Goal: Communication & Community: Answer question/provide support

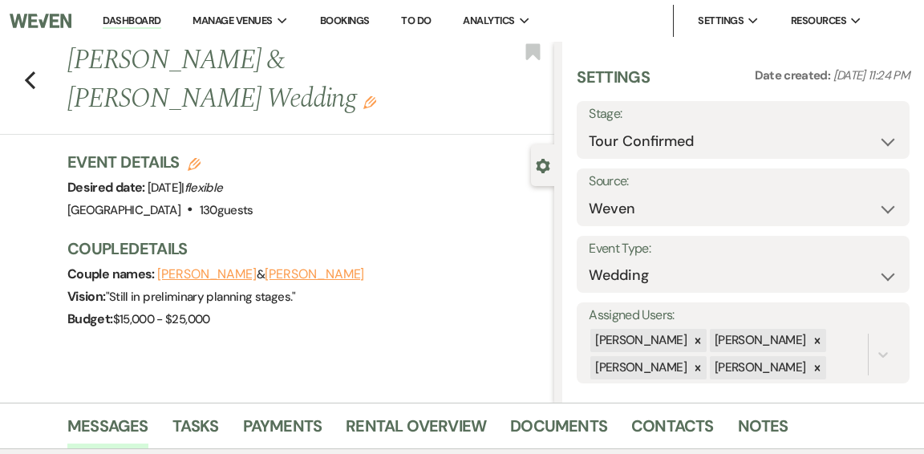
select select "4"
select select "1"
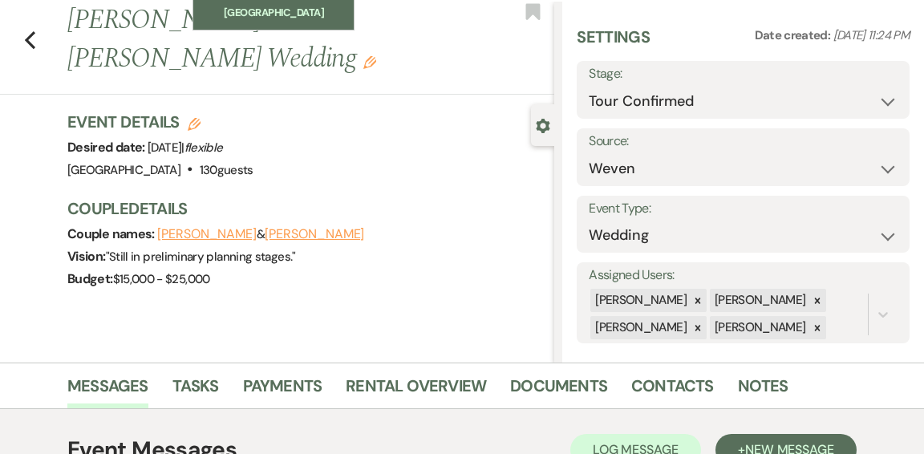
scroll to position [43, 0]
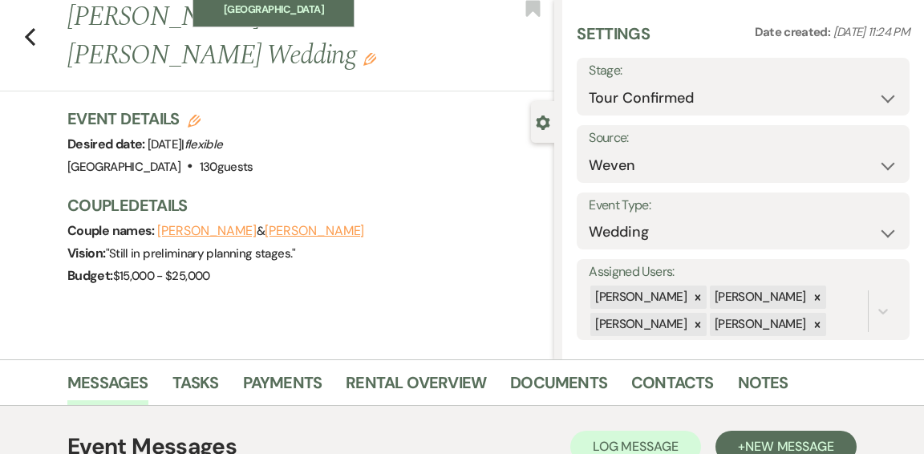
click at [276, 6] on li "[GEOGRAPHIC_DATA]" at bounding box center [273, 10] width 144 height 16
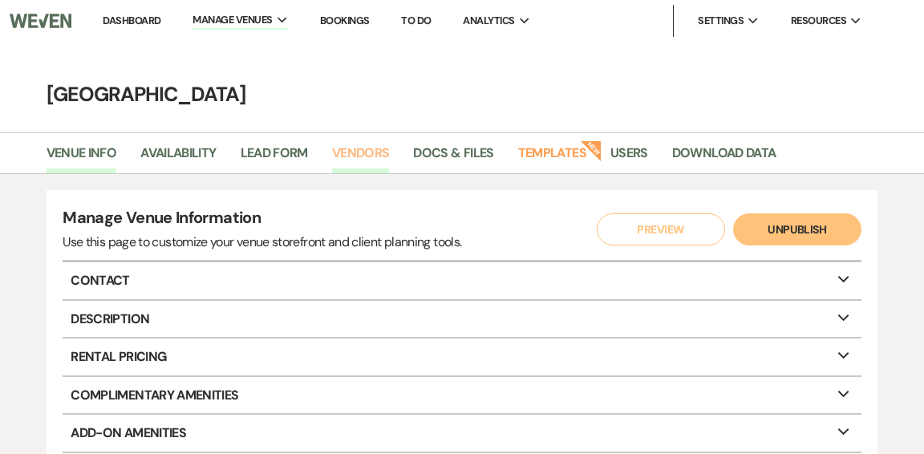
click at [371, 152] on link "Vendors" at bounding box center [361, 158] width 58 height 30
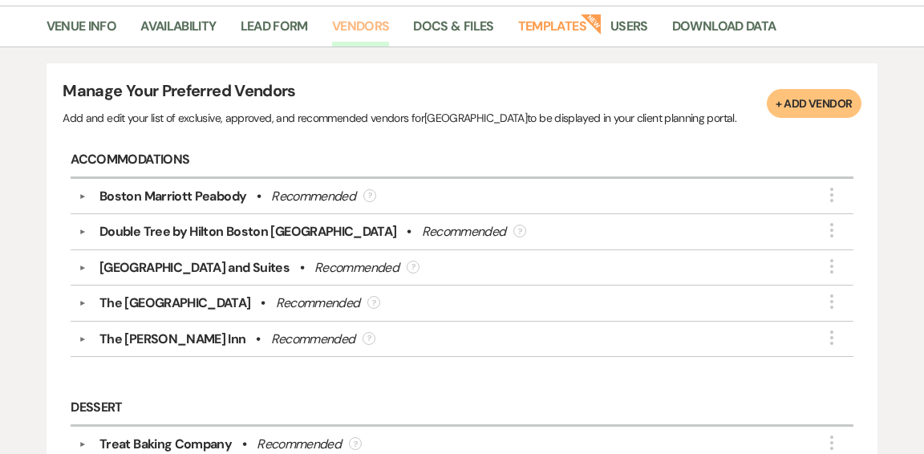
scroll to position [128, 0]
click at [89, 24] on link "Venue Info" at bounding box center [82, 30] width 71 height 30
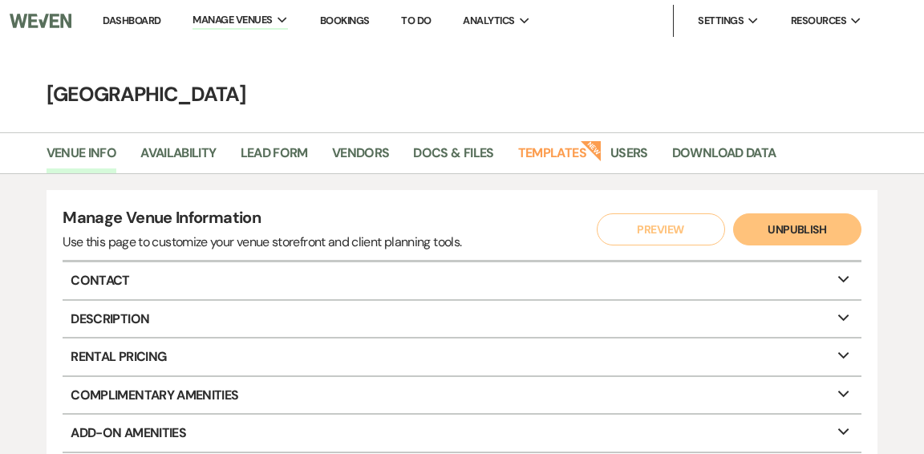
click at [136, 20] on link "Dashboard" at bounding box center [132, 21] width 58 height 14
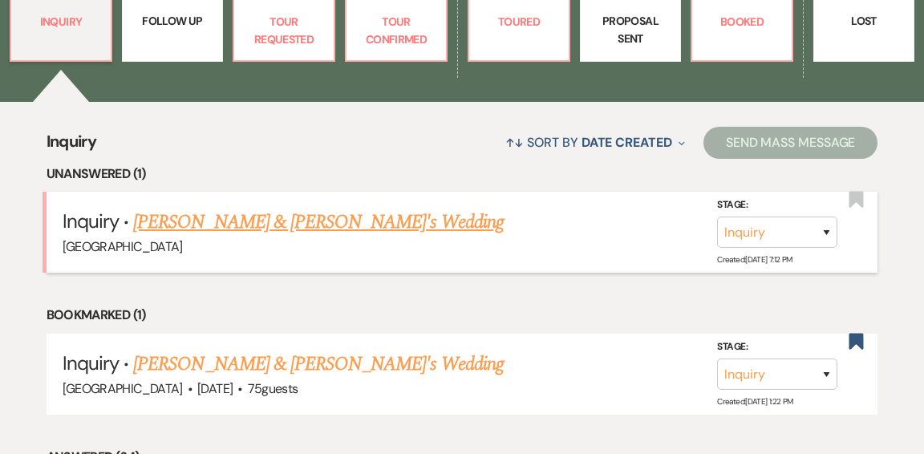
scroll to position [547, 0]
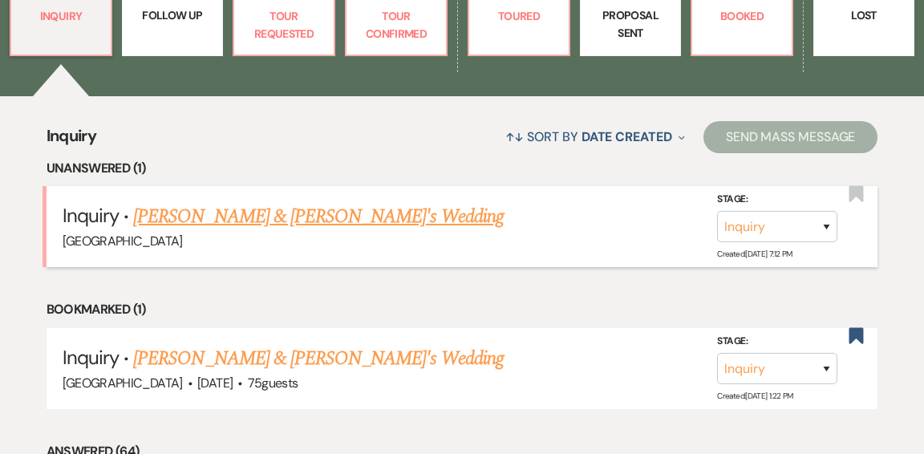
click at [282, 202] on link "[PERSON_NAME] & [PERSON_NAME]'s Wedding" at bounding box center [318, 216] width 371 height 29
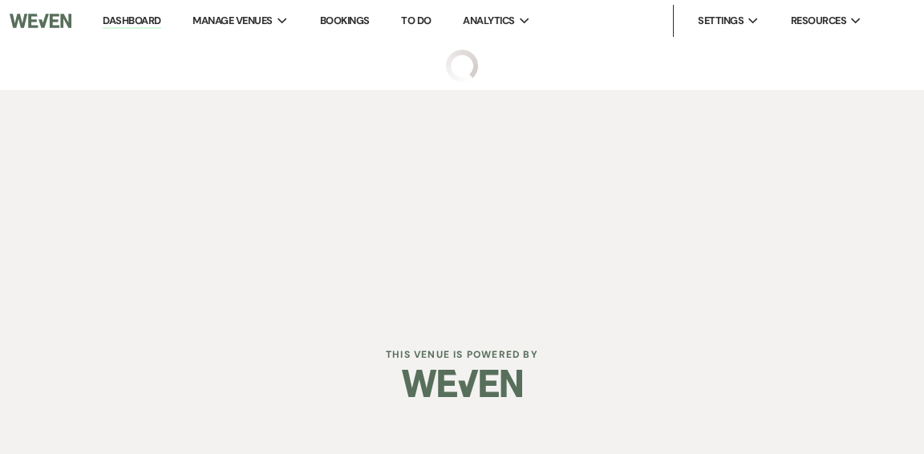
select select "5"
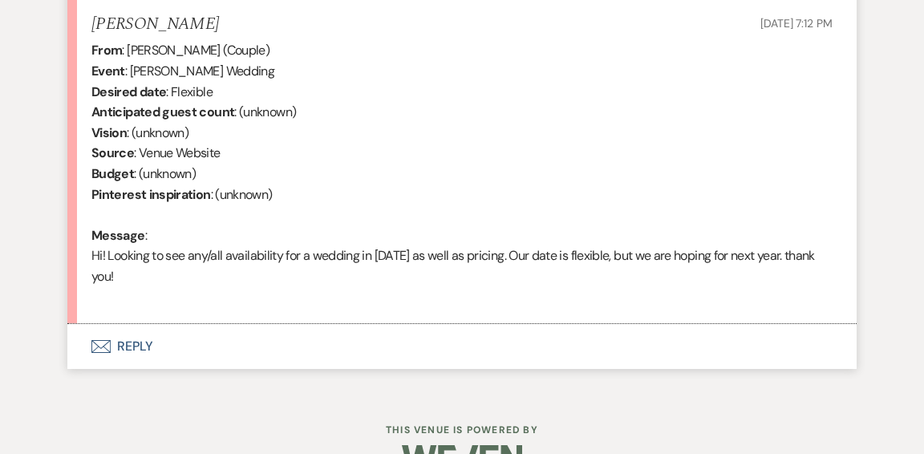
scroll to position [639, 0]
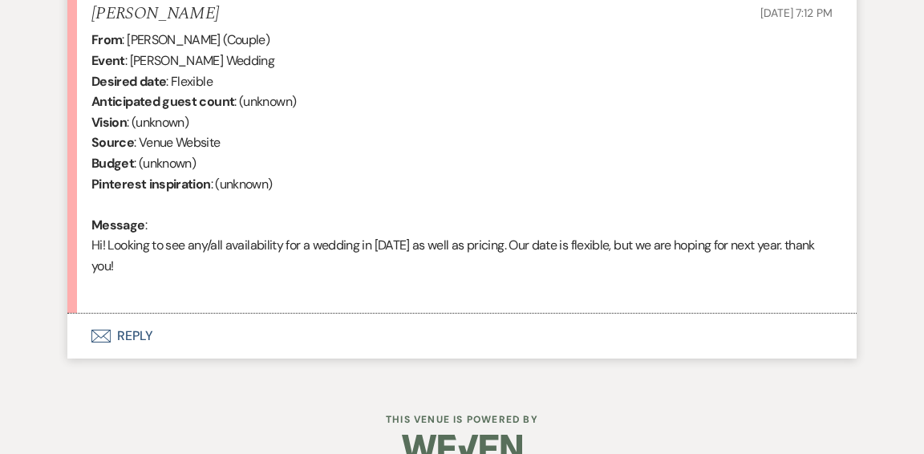
click at [151, 330] on button "Envelope Reply" at bounding box center [461, 336] width 789 height 45
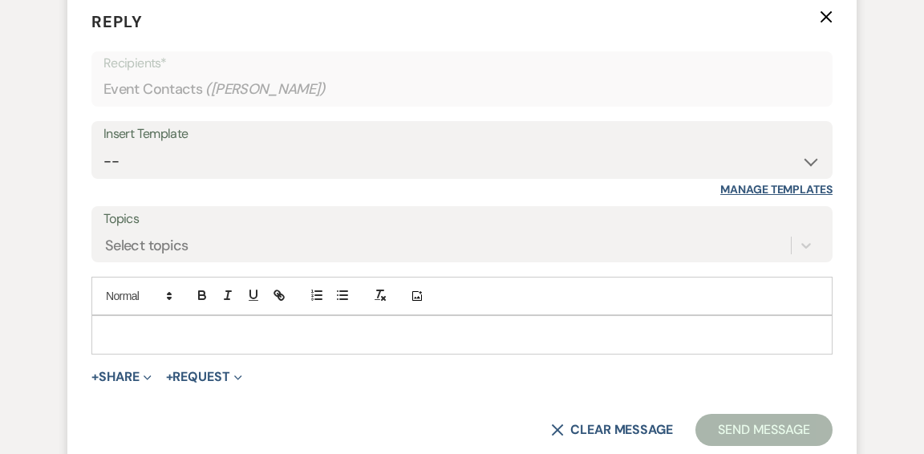
scroll to position [969, 0]
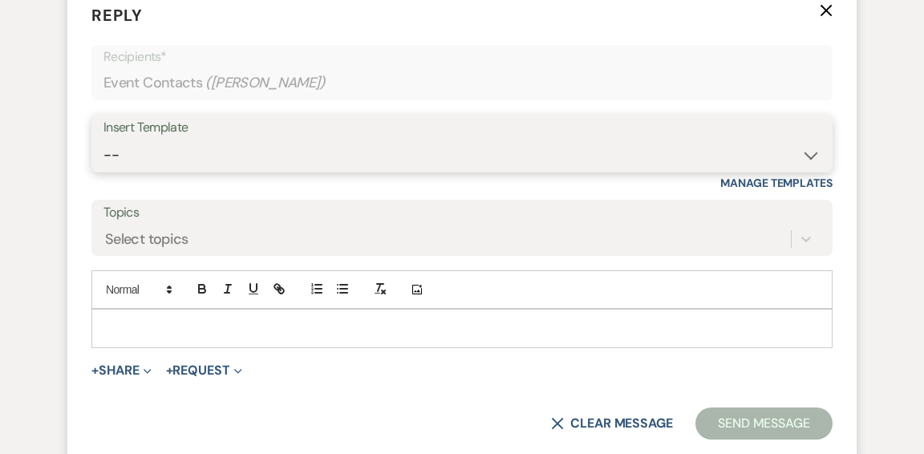
click at [812, 155] on select "-- Weven Planning Portal Introduction (Booked Events) Initial Inquiry Response …" at bounding box center [461, 155] width 717 height 31
select select "6169"
click at [103, 140] on select "-- Weven Planning Portal Introduction (Booked Events) Initial Inquiry Response …" at bounding box center [461, 155] width 717 height 31
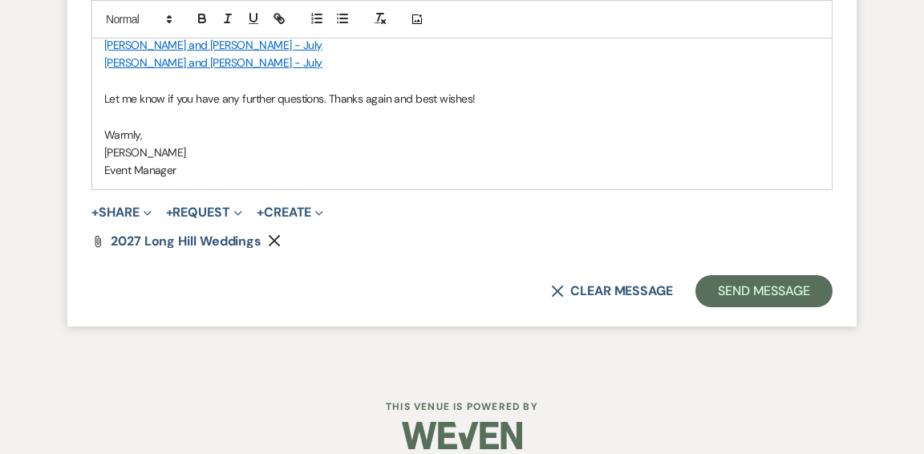
scroll to position [1647, 0]
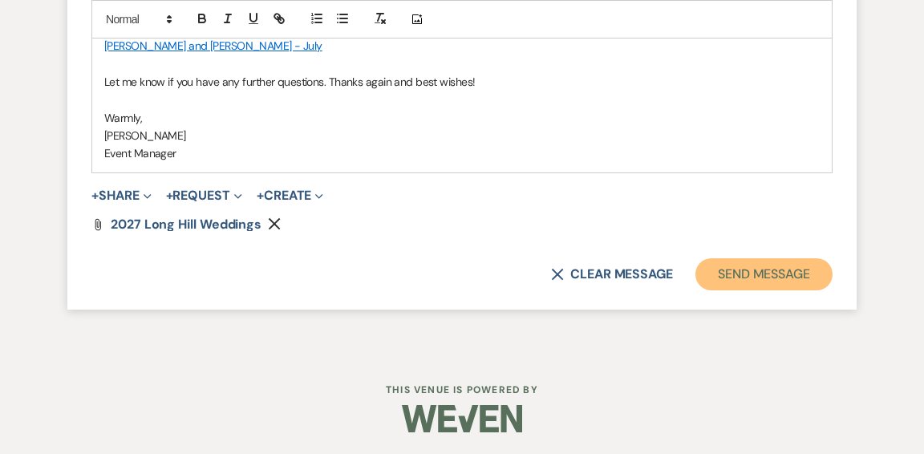
click at [778, 267] on button "Send Message" at bounding box center [763, 274] width 137 height 32
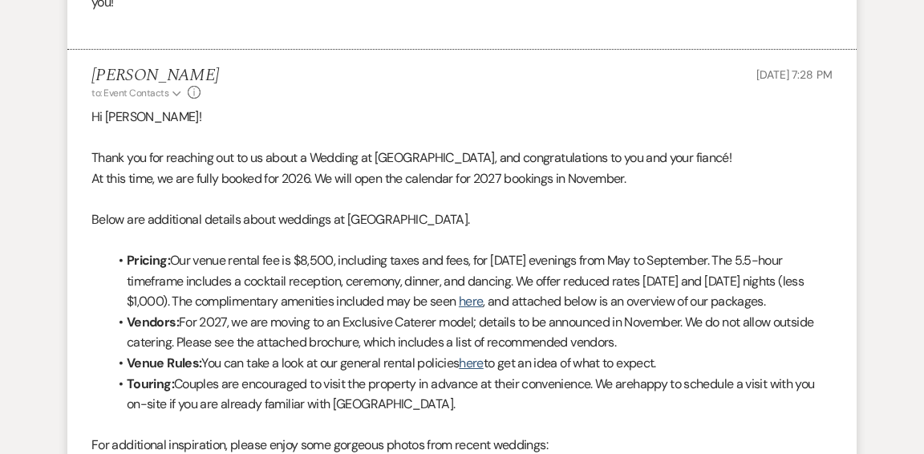
scroll to position [0, 0]
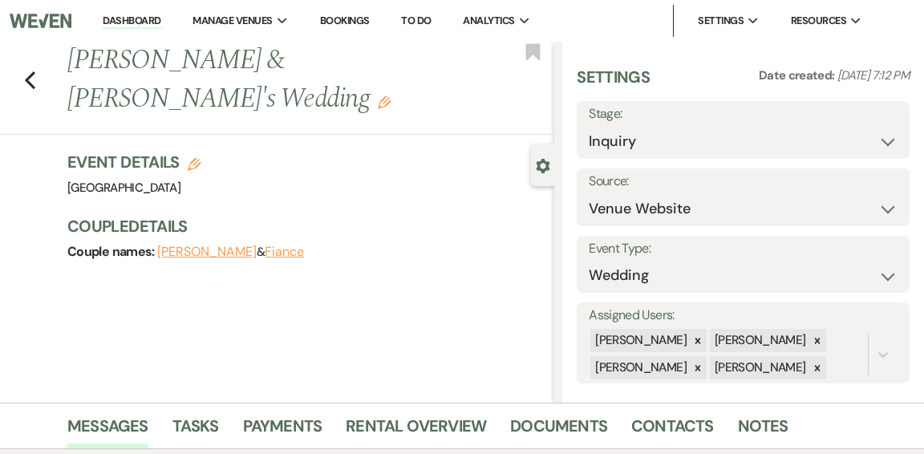
click at [132, 26] on link "Dashboard" at bounding box center [132, 21] width 58 height 15
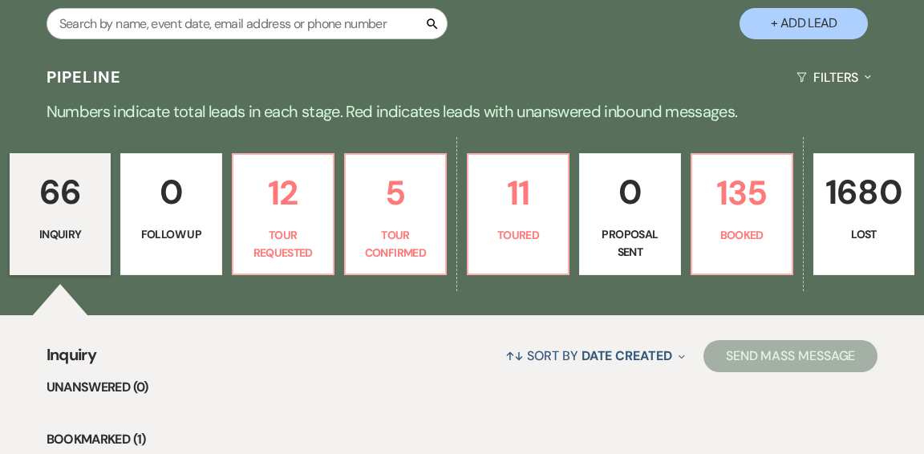
scroll to position [330, 0]
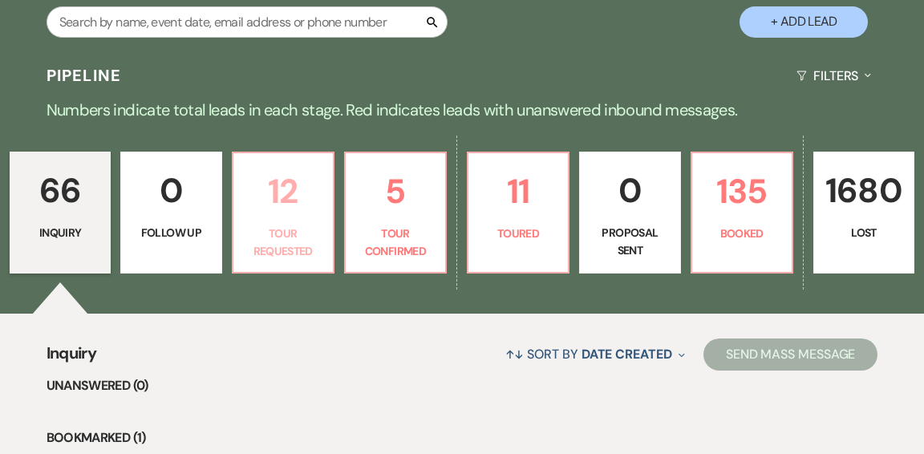
click at [295, 225] on p "Tour Requested" at bounding box center [283, 243] width 80 height 36
select select "2"
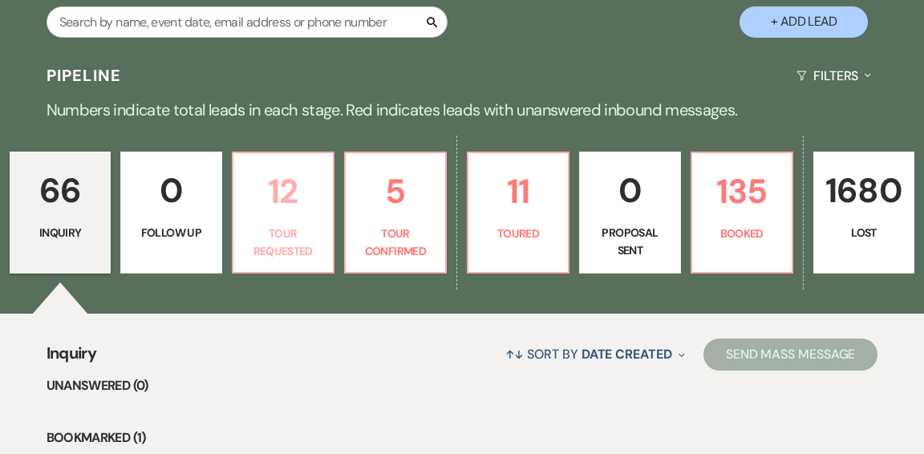
select select "2"
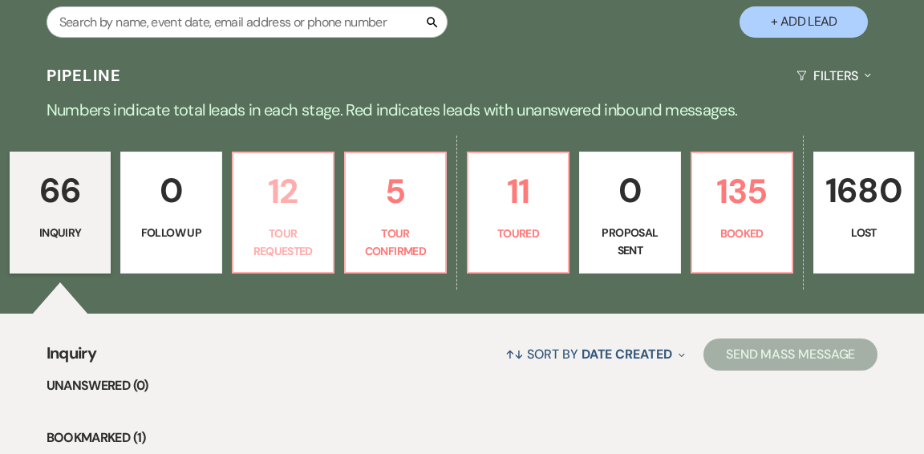
select select "2"
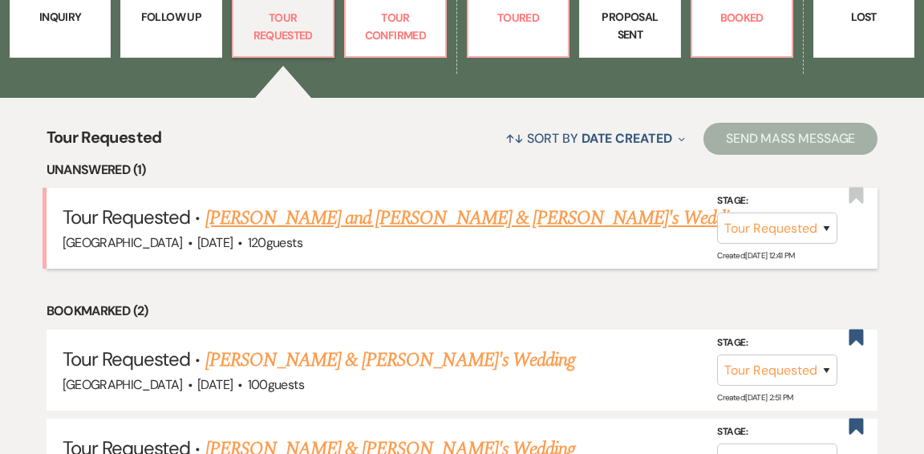
click at [294, 204] on link "Mark Solomon and Samantha Mauceri & Fiance's Wedding" at bounding box center [475, 218] width 541 height 29
select select "2"
select select "5"
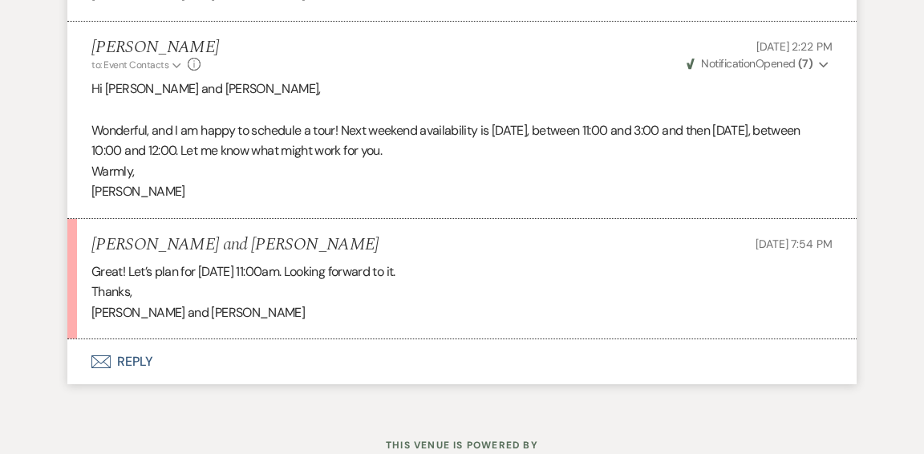
scroll to position [2029, 0]
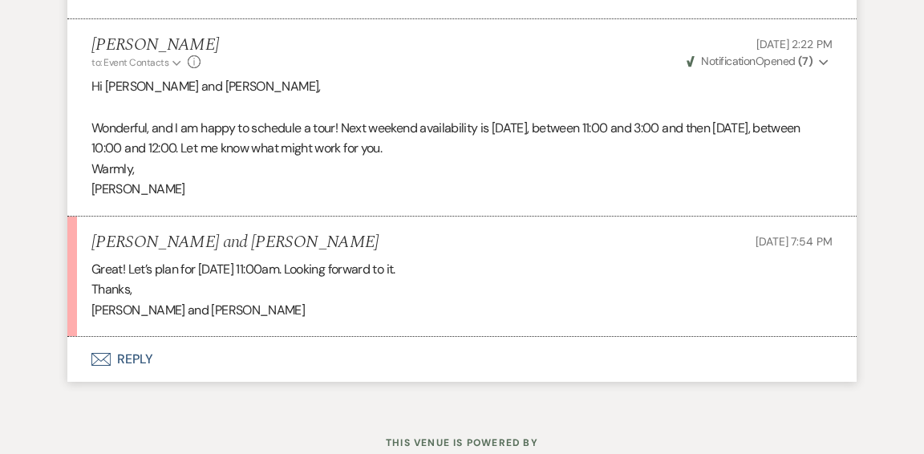
click at [136, 357] on button "Envelope Reply" at bounding box center [461, 359] width 789 height 45
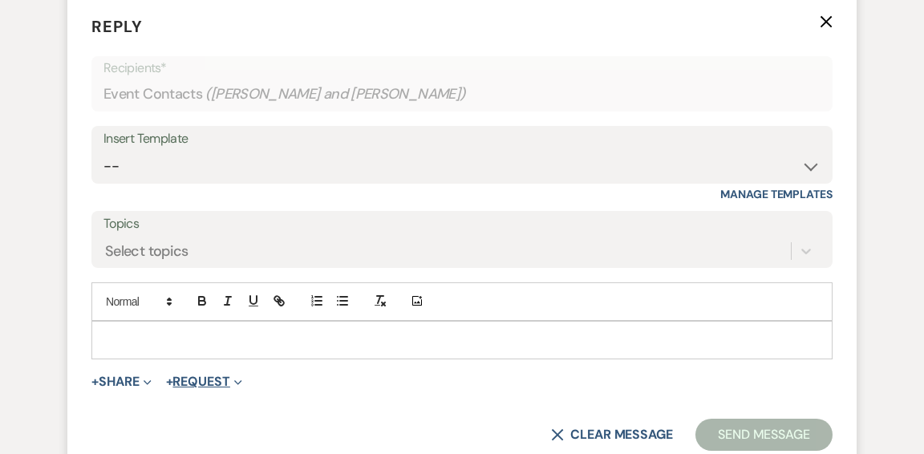
scroll to position [2376, 0]
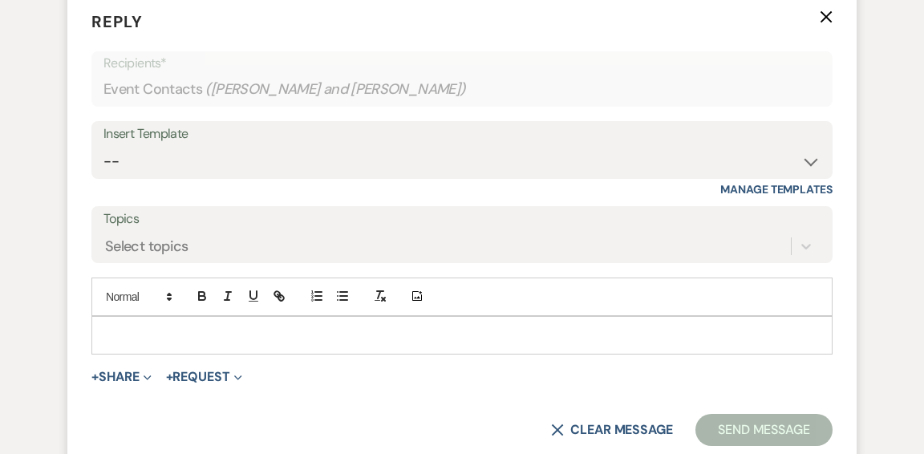
click at [229, 334] on p at bounding box center [461, 335] width 715 height 18
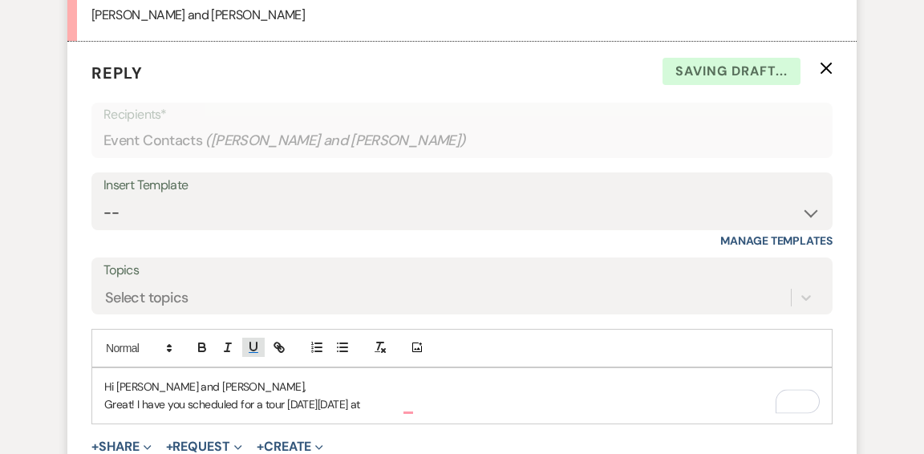
scroll to position [2327, 0]
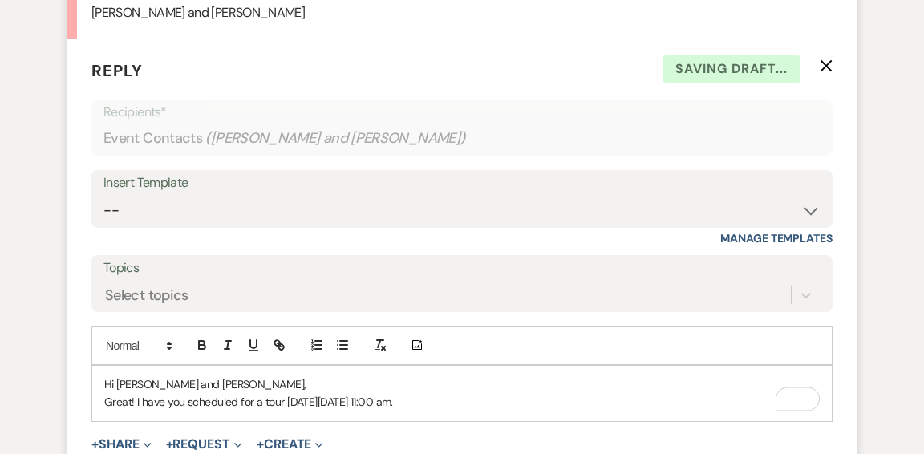
click at [486, 399] on p "Great! I have you scheduled for a tour on Saturday, October 25, at 11:00 am." at bounding box center [461, 402] width 715 height 18
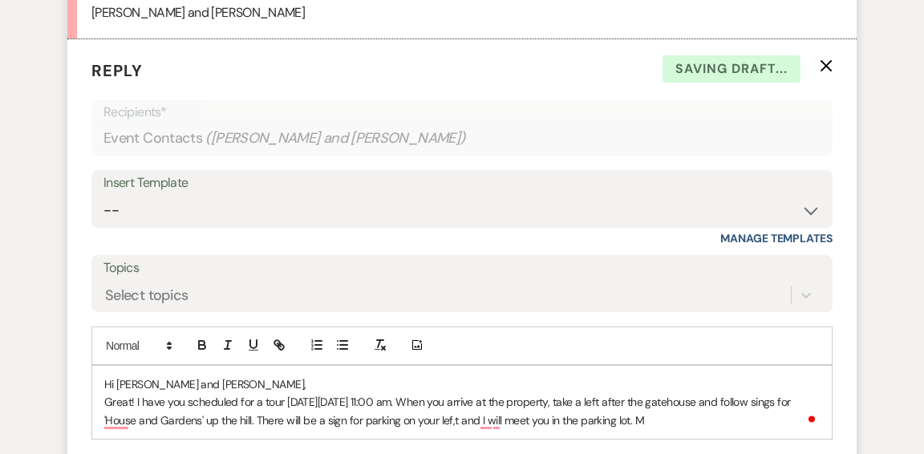
drag, startPoint x: 691, startPoint y: 416, endPoint x: 699, endPoint y: 419, distance: 8.6
click at [692, 417] on p "Great! I have you scheduled for a tour on Saturday, October 25, at 11:00 am. Wh…" at bounding box center [461, 411] width 715 height 36
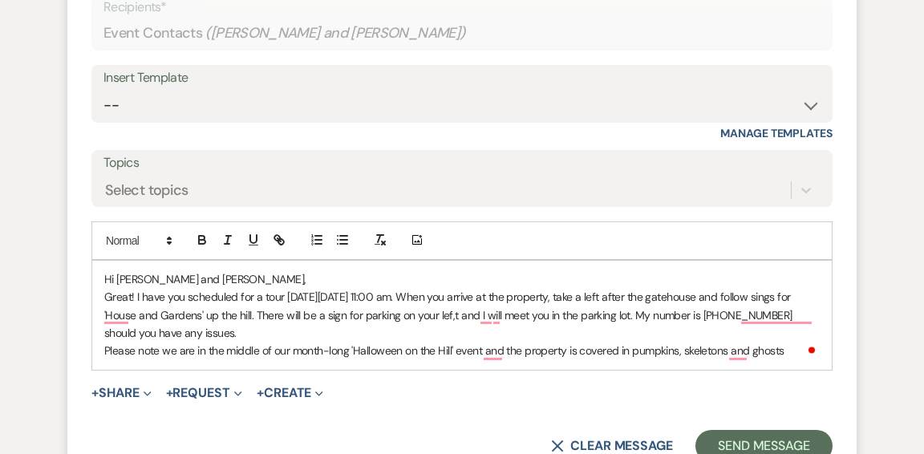
scroll to position [2432, 0]
click at [796, 344] on p "Please note we are in the middle of our month-long 'Halloween on the Hill' even…" at bounding box center [461, 351] width 715 height 18
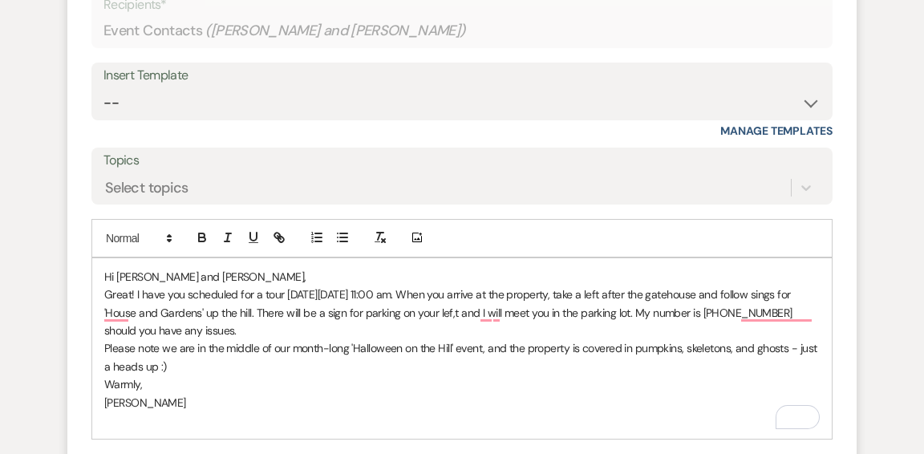
scroll to position [2445, 0]
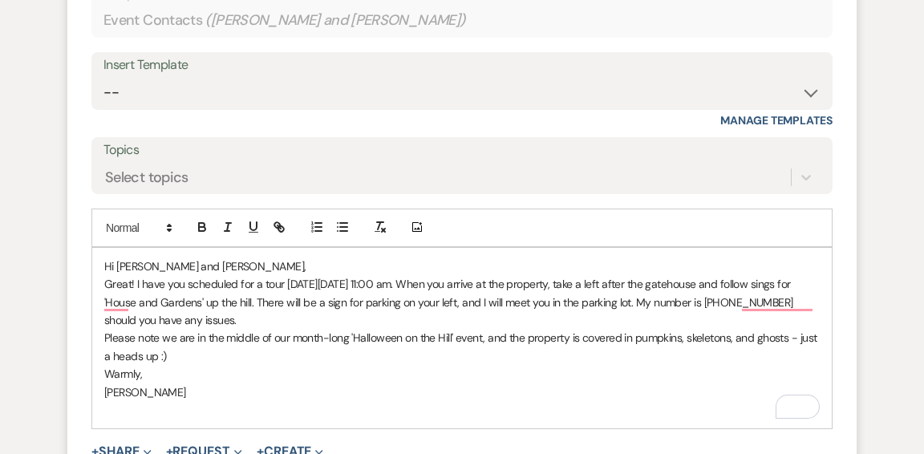
click at [197, 338] on p "Please note we are in the middle of our month-long 'Halloween on the Hill' even…" at bounding box center [461, 347] width 715 height 36
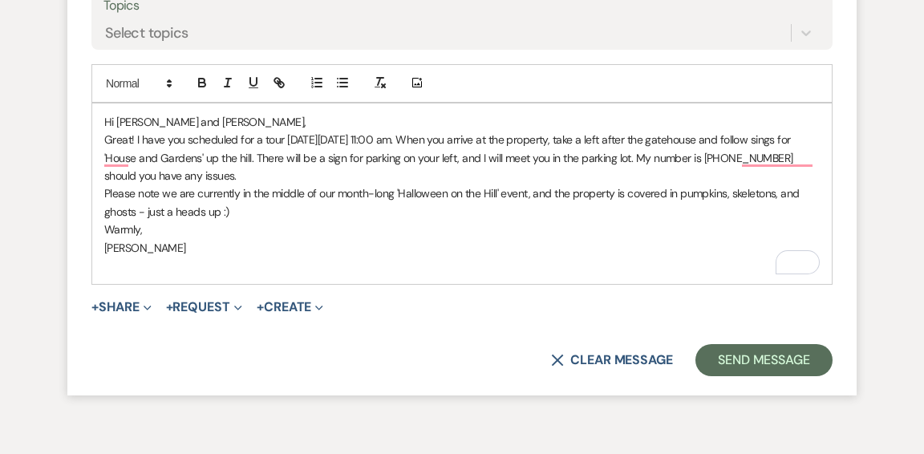
scroll to position [2604, 0]
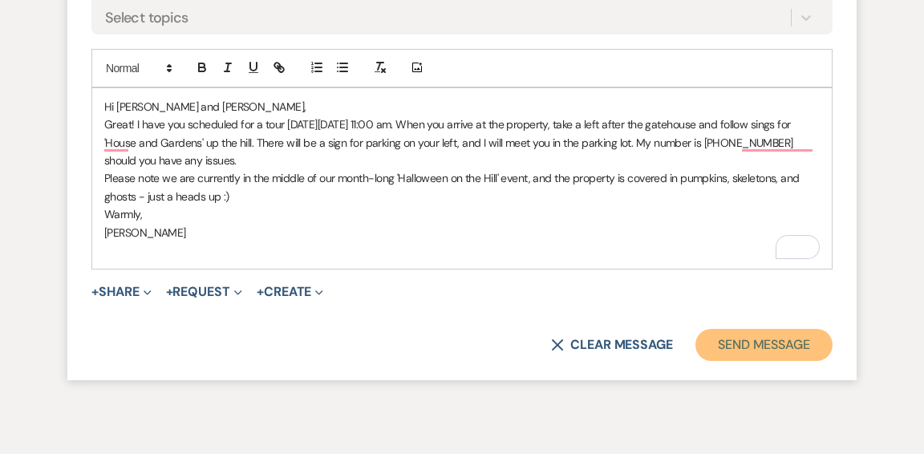
click at [761, 342] on button "Send Message" at bounding box center [763, 345] width 137 height 32
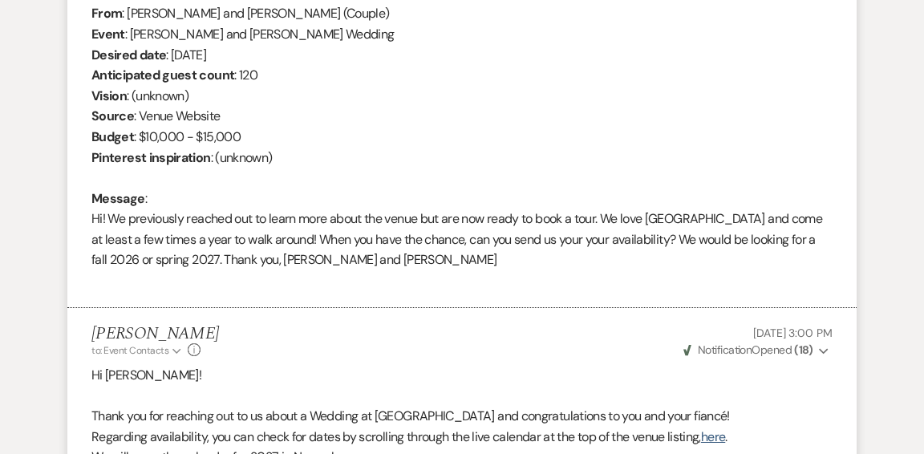
scroll to position [0, 0]
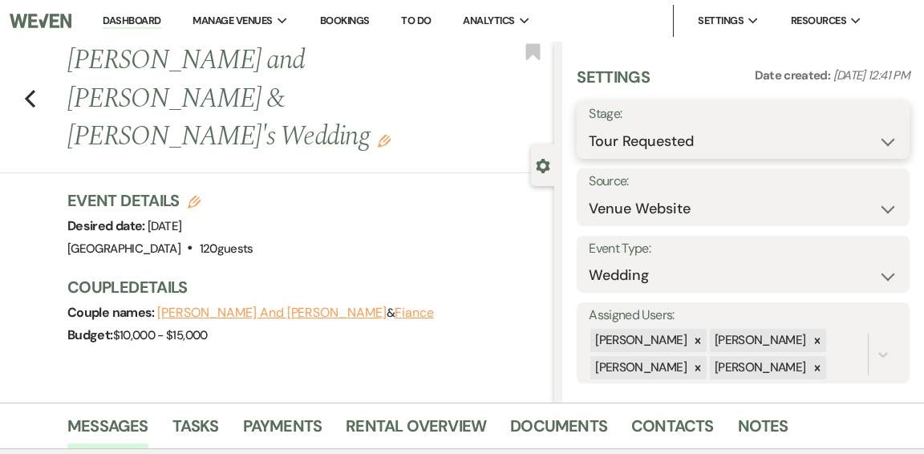
click at [886, 140] on select "Inquiry Follow Up Tour Requested Tour Confirmed Toured Proposal Sent Booked Lost" at bounding box center [743, 141] width 309 height 31
select select "4"
click at [589, 126] on select "Inquiry Follow Up Tour Requested Tour Confirmed Toured Proposal Sent Booked Lost" at bounding box center [743, 141] width 309 height 31
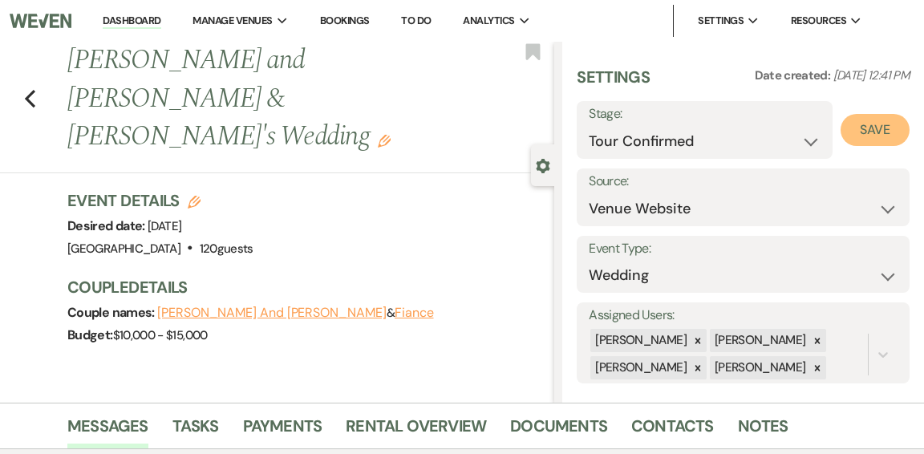
click at [866, 129] on button "Save" at bounding box center [875, 130] width 69 height 32
click at [127, 22] on link "Dashboard" at bounding box center [132, 21] width 58 height 15
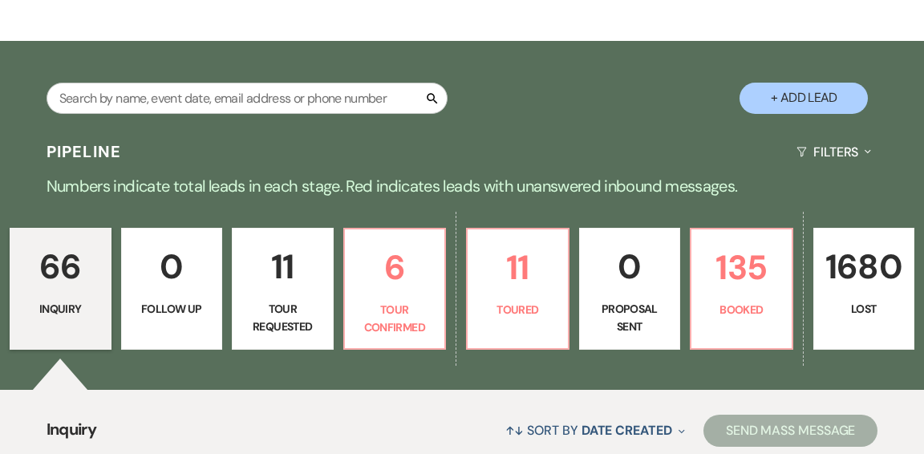
scroll to position [257, 0]
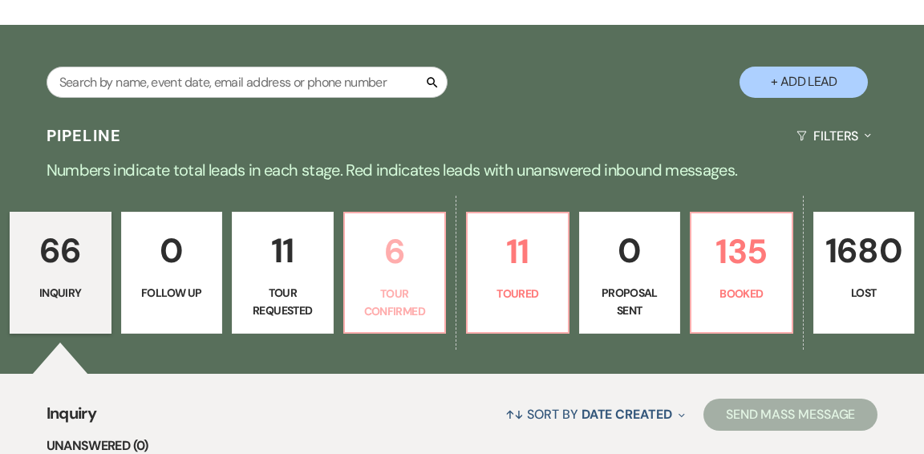
click at [387, 231] on p "6" at bounding box center [394, 252] width 81 height 54
select select "4"
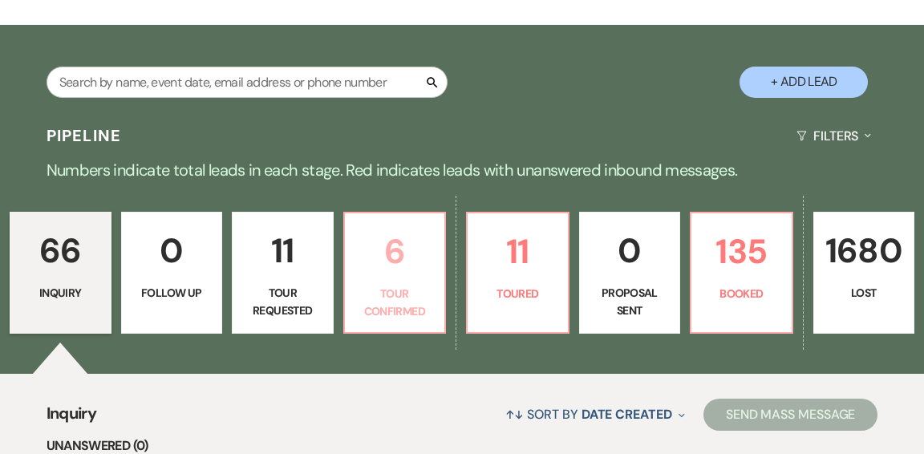
select select "4"
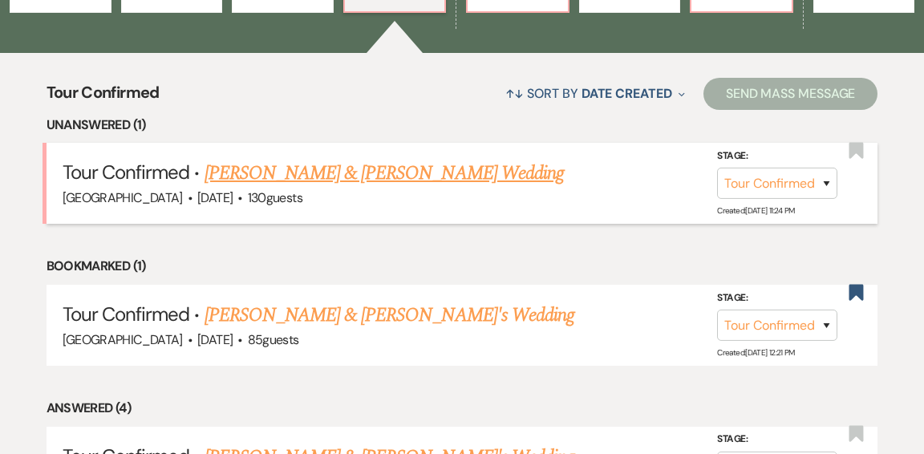
click at [345, 159] on link "Edward & Marina Derrouche's Wedding" at bounding box center [384, 173] width 359 height 29
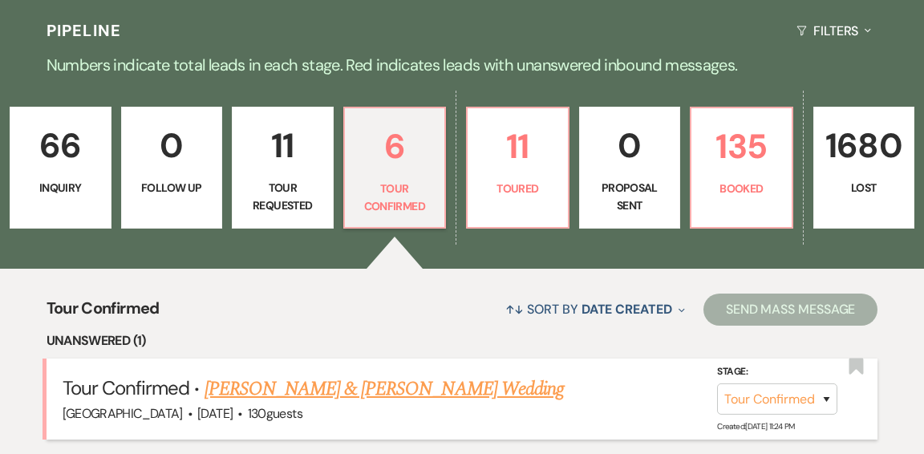
select select "4"
select select "1"
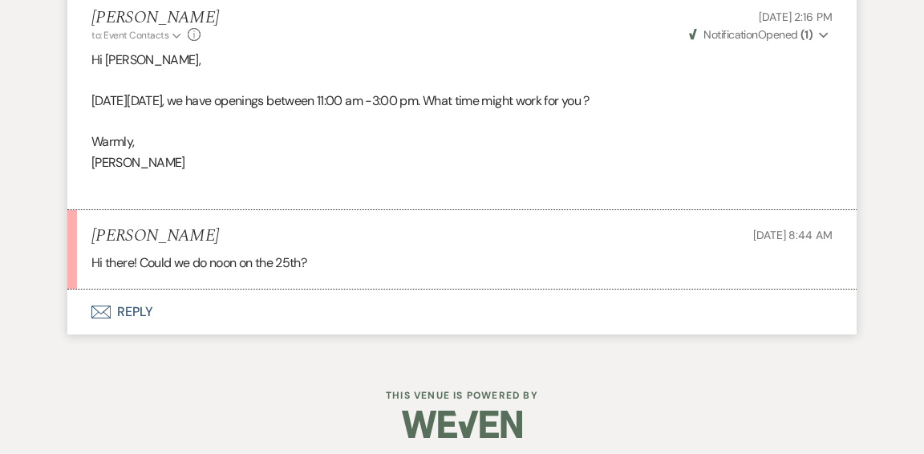
scroll to position [3221, 0]
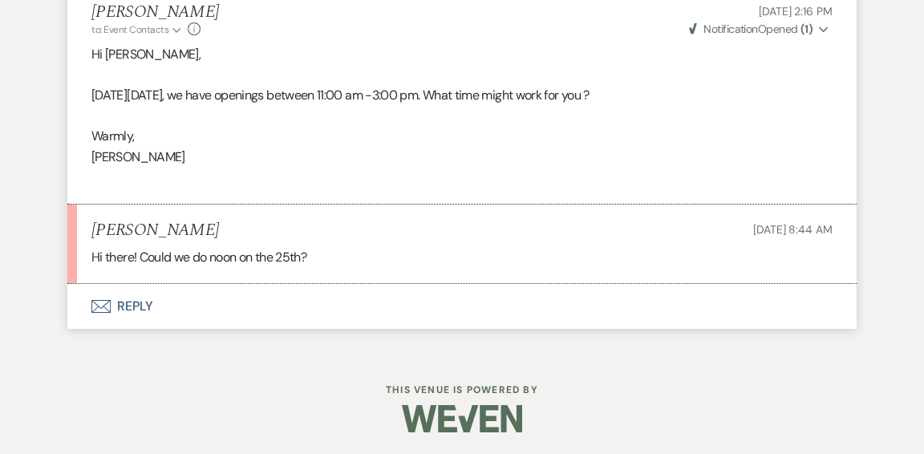
click at [128, 304] on button "Envelope Reply" at bounding box center [461, 306] width 789 height 45
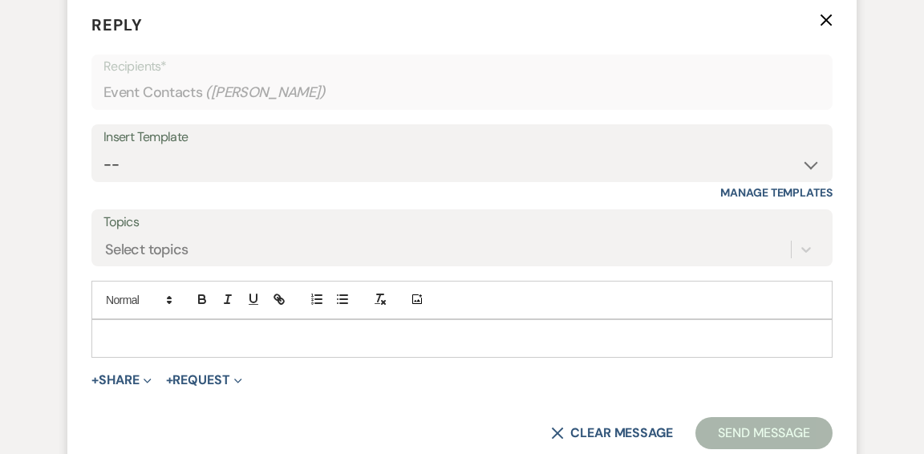
scroll to position [3513, 0]
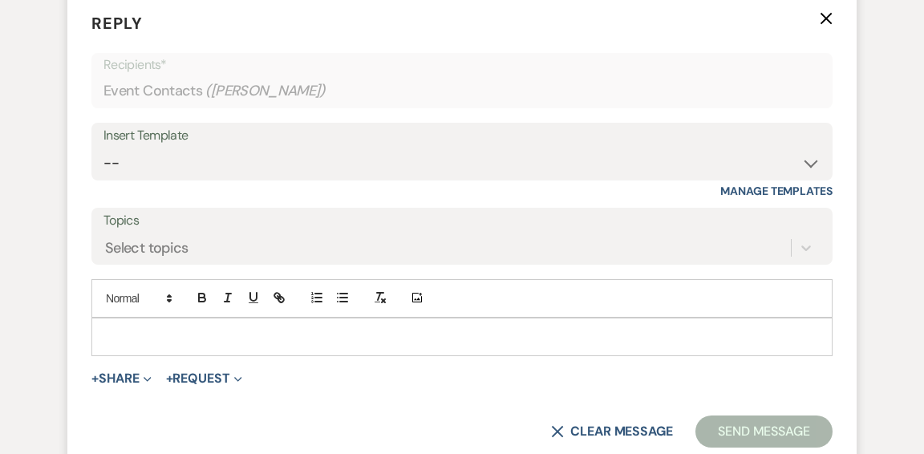
click at [224, 333] on p at bounding box center [461, 337] width 715 height 18
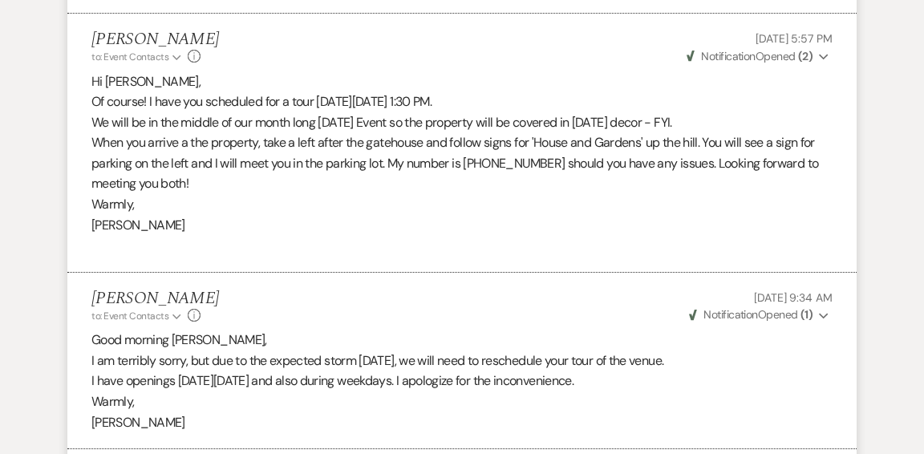
scroll to position [2514, 0]
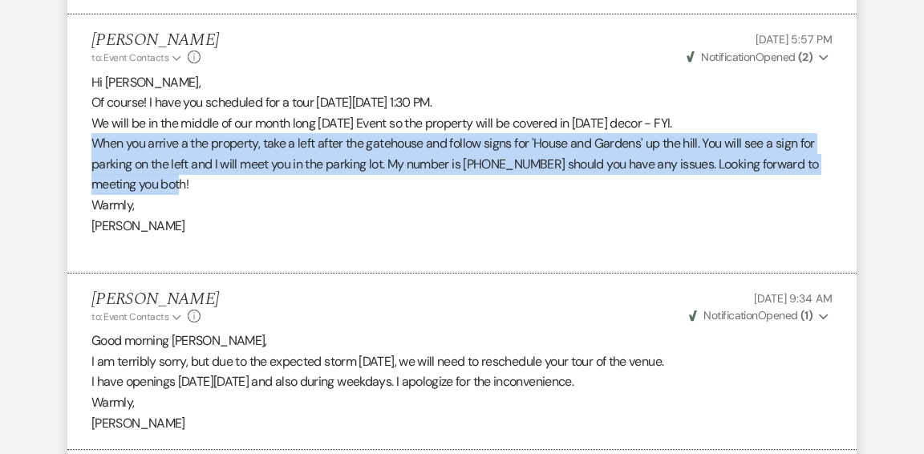
drag, startPoint x: 94, startPoint y: 144, endPoint x: 352, endPoint y: 176, distance: 260.3
click at [352, 176] on p "When you arrive a the property, take a left after the gatehouse and follow sign…" at bounding box center [461, 164] width 741 height 62
copy p "When you arrive a the property, take a left after the gatehouse and follow sign…"
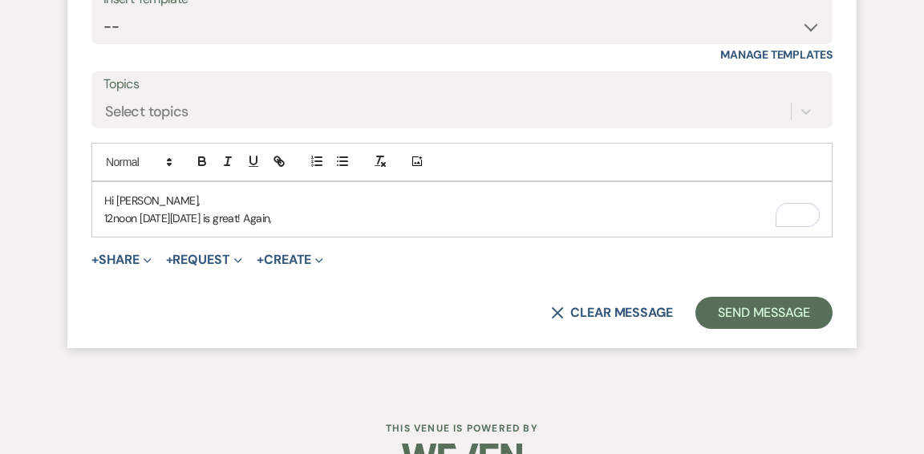
scroll to position [3656, 0]
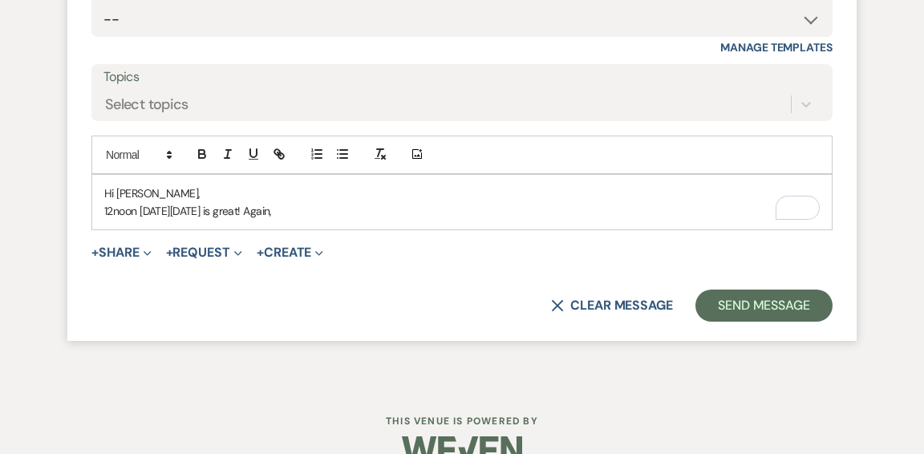
click at [362, 214] on p "12noon on Saturday, October 25th is great! Again," at bounding box center [461, 211] width 715 height 18
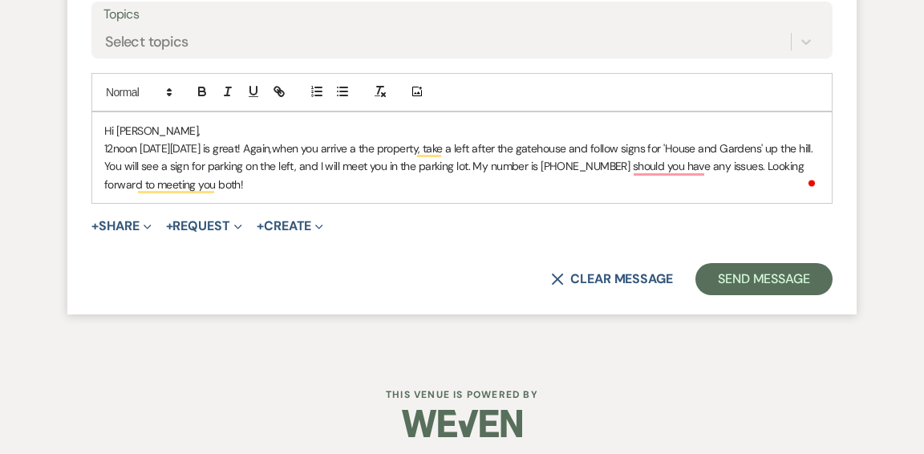
scroll to position [3715, 0]
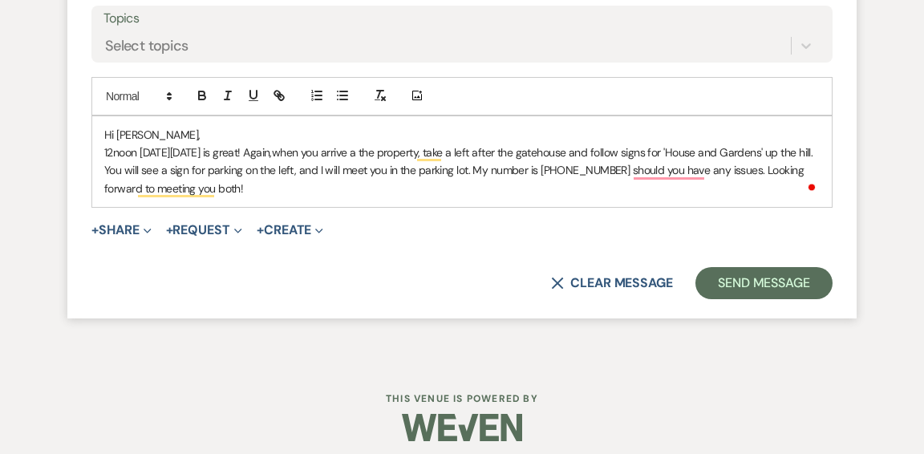
click at [409, 191] on p "12noon on Saturday, October 25th is great! Again, when you arrive a the propert…" at bounding box center [461, 171] width 715 height 54
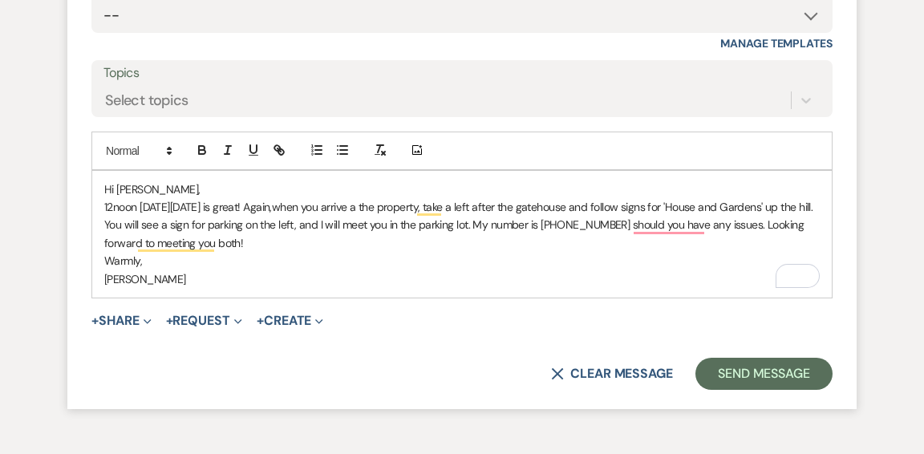
scroll to position [3759, 0]
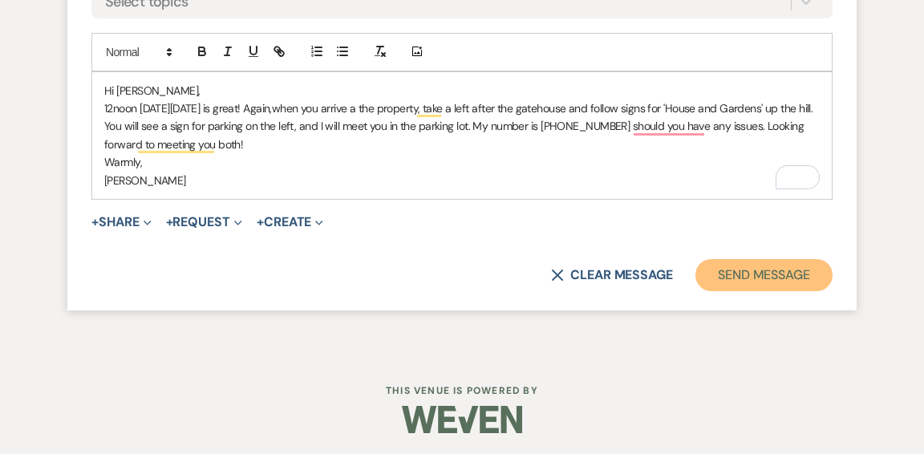
click at [730, 269] on button "Send Message" at bounding box center [763, 275] width 137 height 32
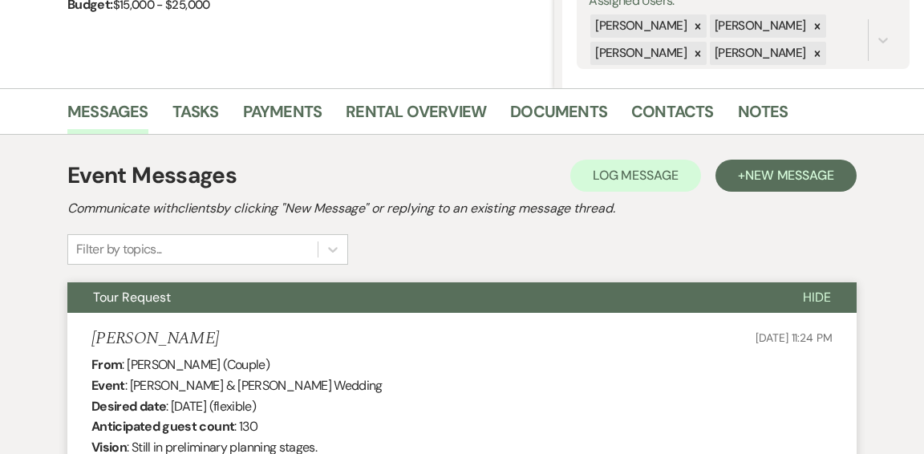
scroll to position [0, 0]
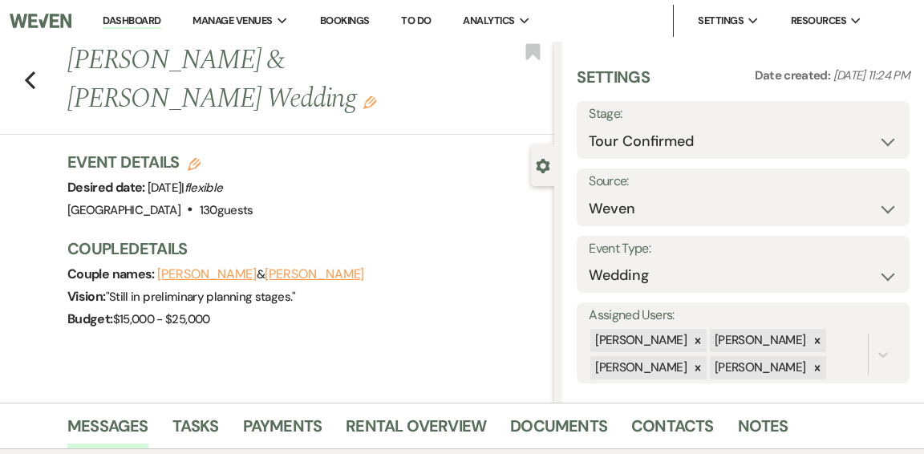
click at [120, 20] on link "Dashboard" at bounding box center [132, 21] width 58 height 15
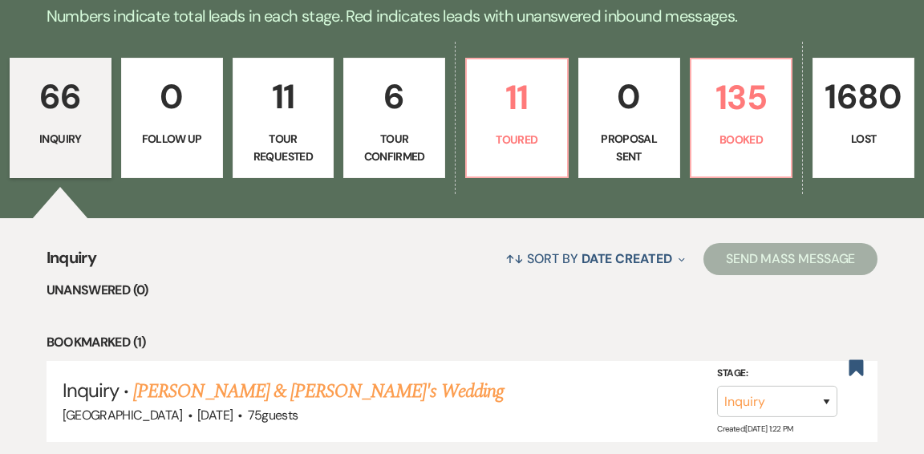
scroll to position [426, 0]
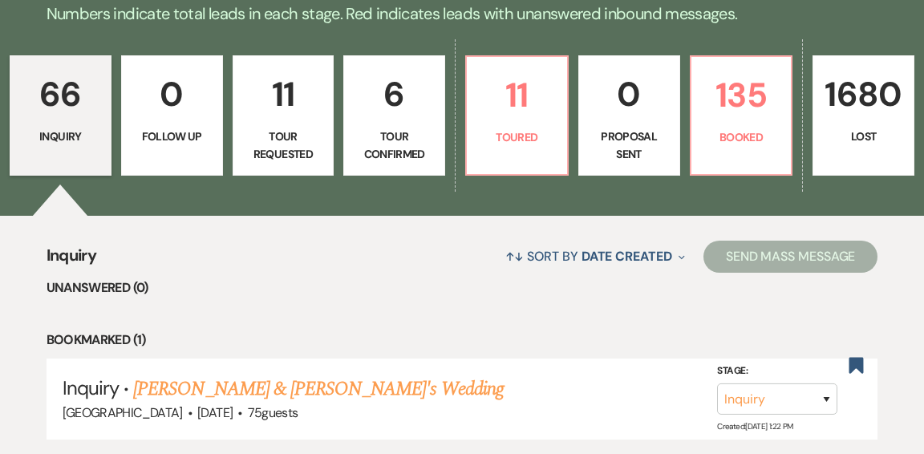
click at [411, 67] on p "6" at bounding box center [394, 94] width 81 height 54
select select "4"
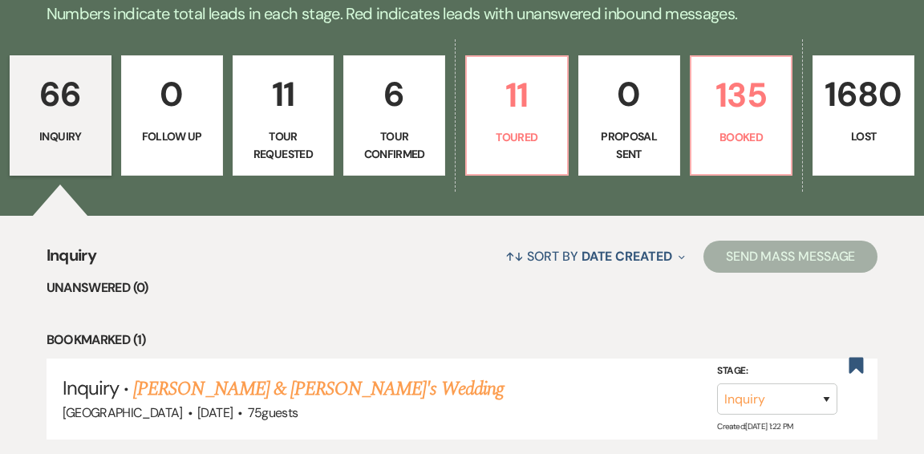
select select "4"
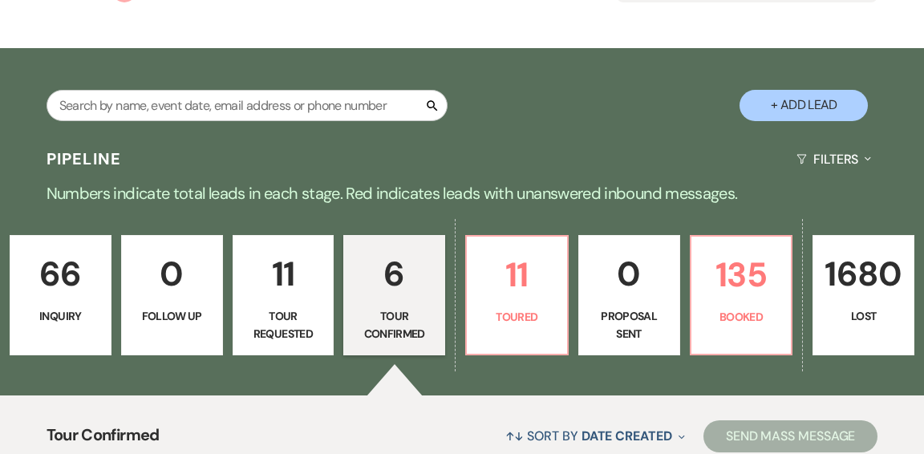
scroll to position [244, 0]
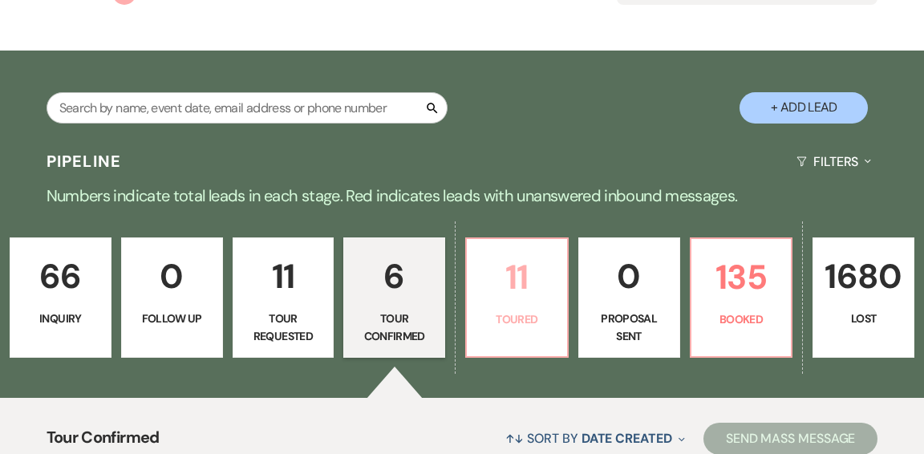
click at [500, 250] on p "11" at bounding box center [516, 277] width 81 height 54
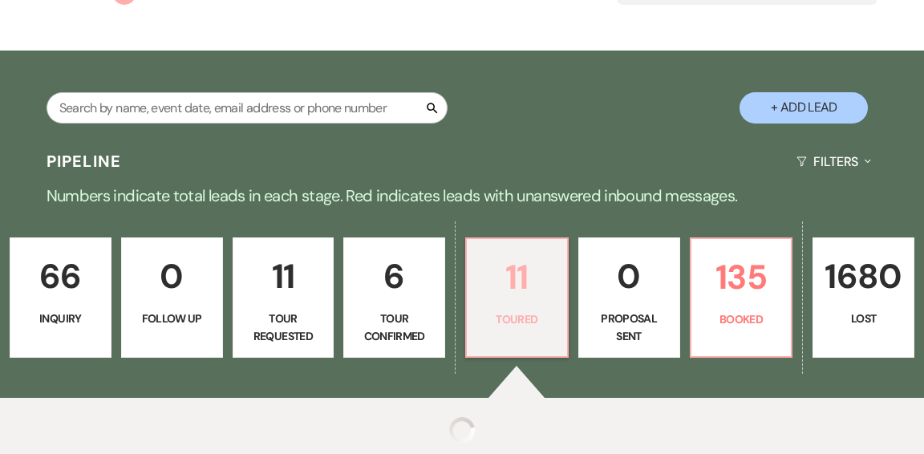
select select "5"
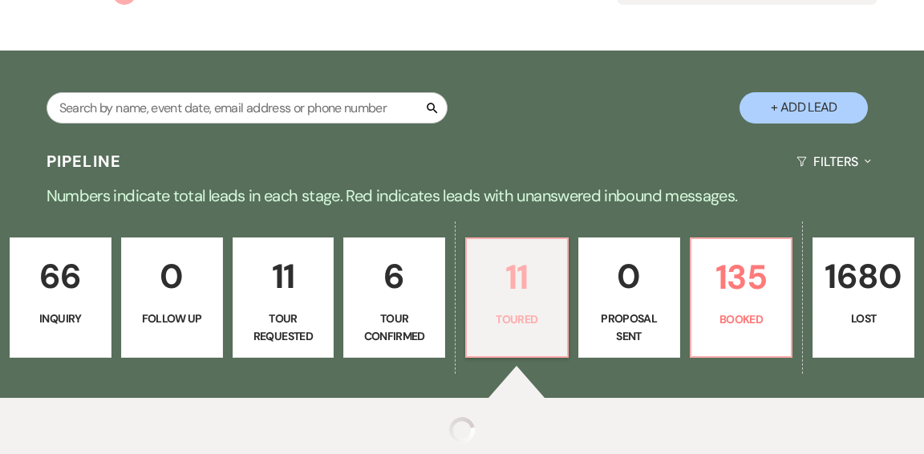
select select "5"
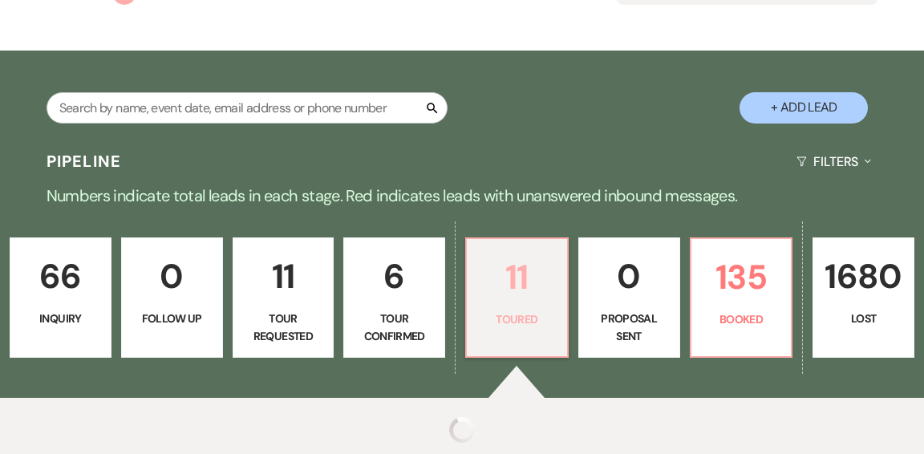
select select "5"
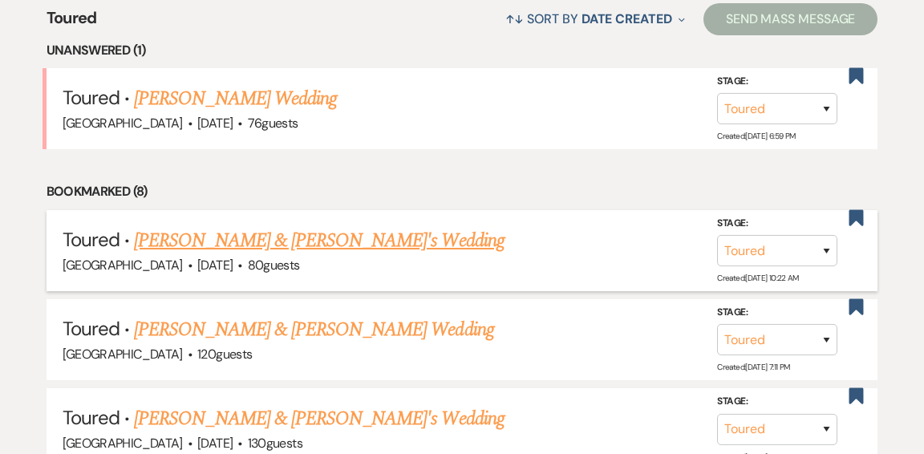
scroll to position [664, 0]
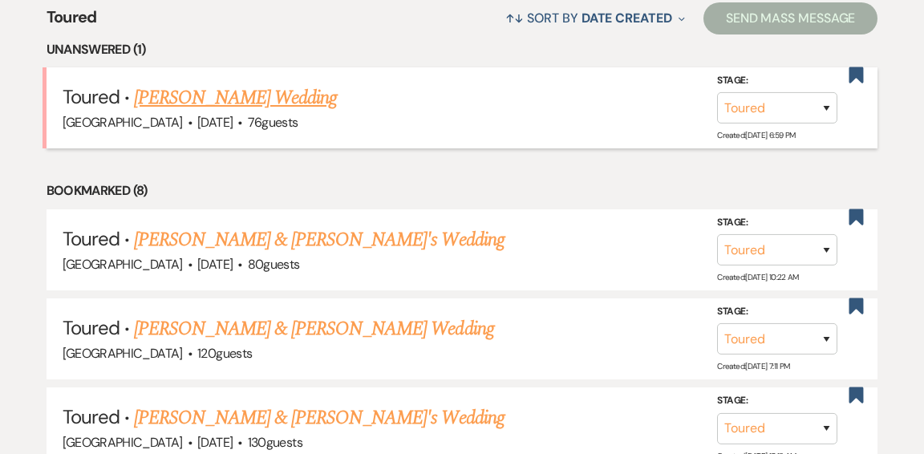
click at [187, 83] on link "Mai Hoang's Wedding" at bounding box center [235, 97] width 203 height 29
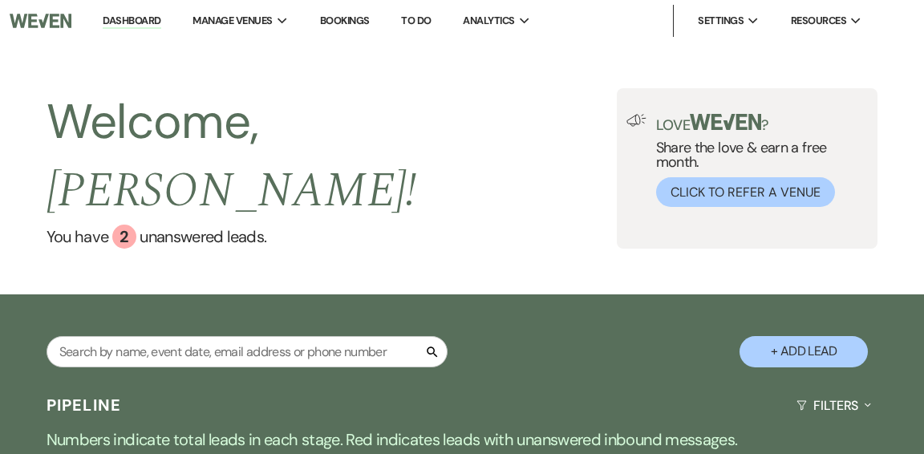
select select "5"
select select "4"
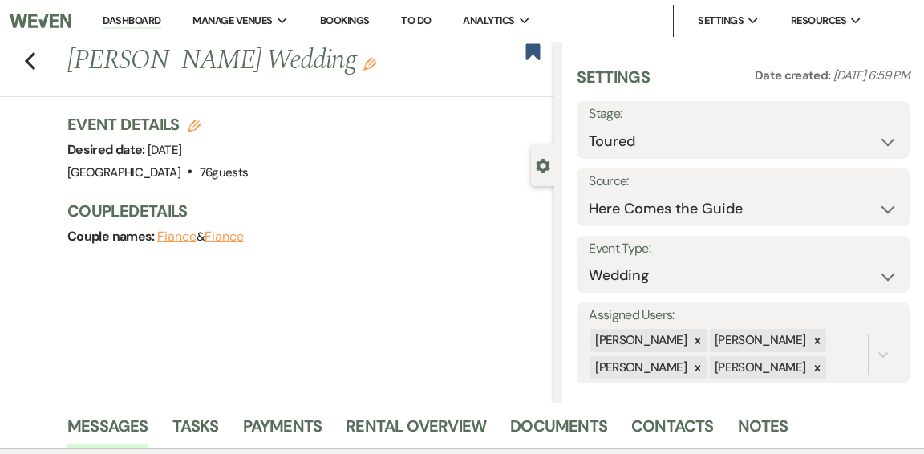
click at [111, 18] on link "Dashboard" at bounding box center [132, 21] width 58 height 15
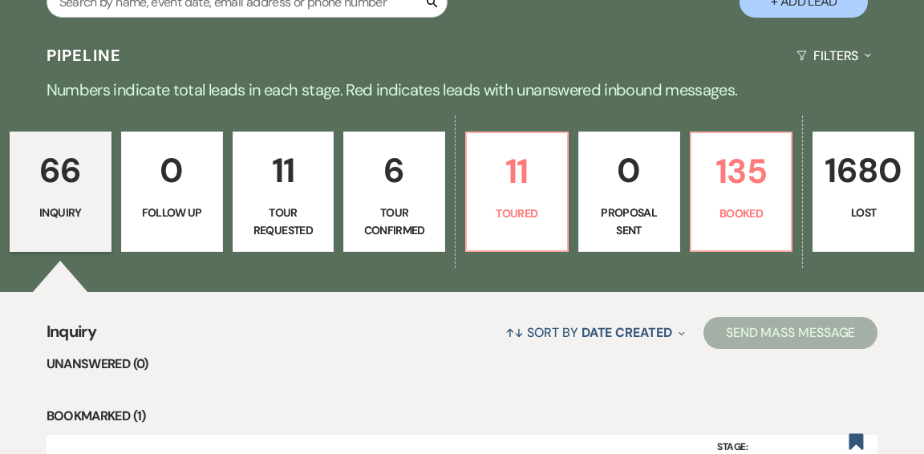
scroll to position [358, 0]
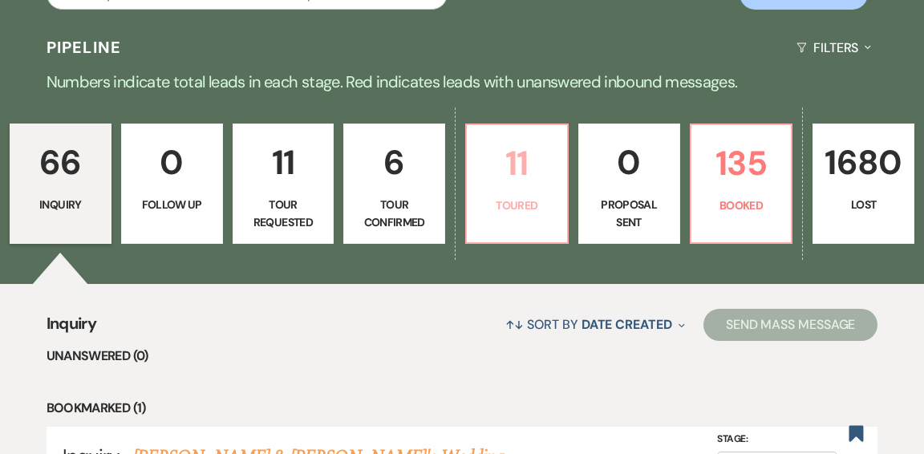
click at [500, 136] on p "11" at bounding box center [516, 163] width 81 height 54
select select "5"
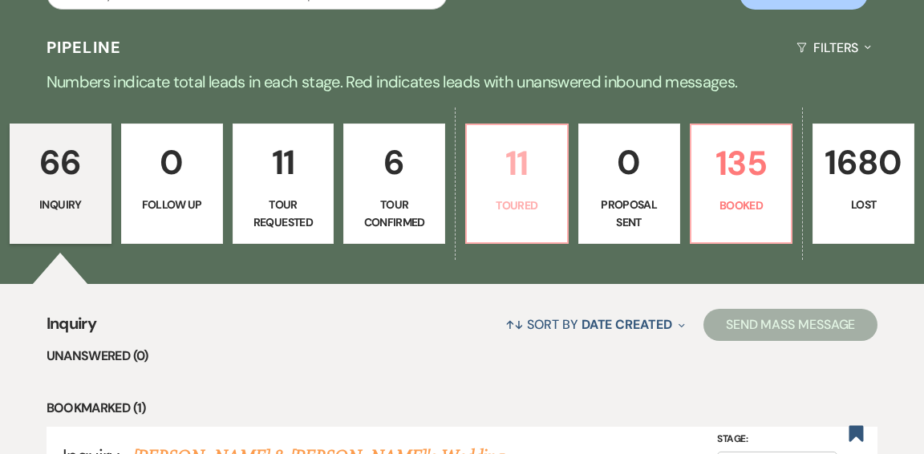
select select "5"
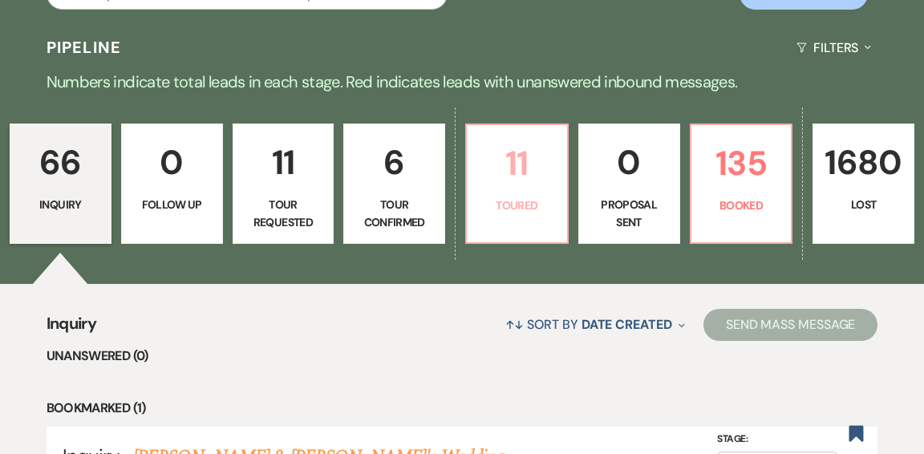
select select "5"
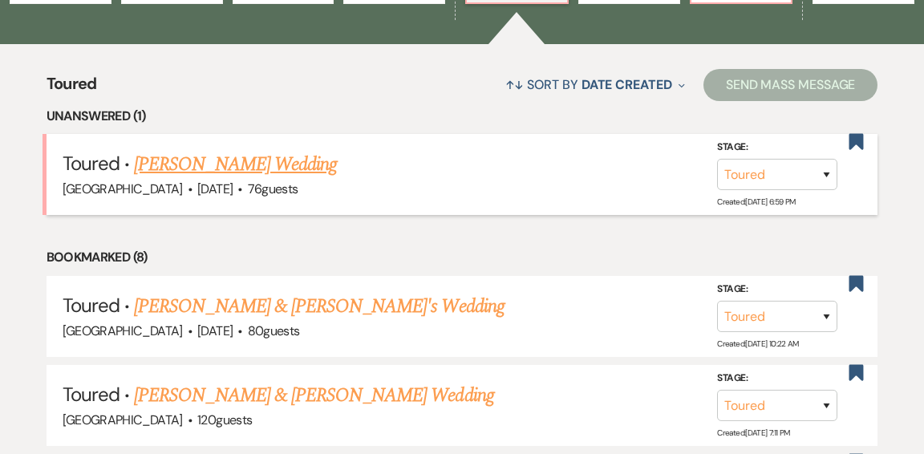
click at [213, 150] on link "Mai Hoang's Wedding" at bounding box center [235, 164] width 203 height 29
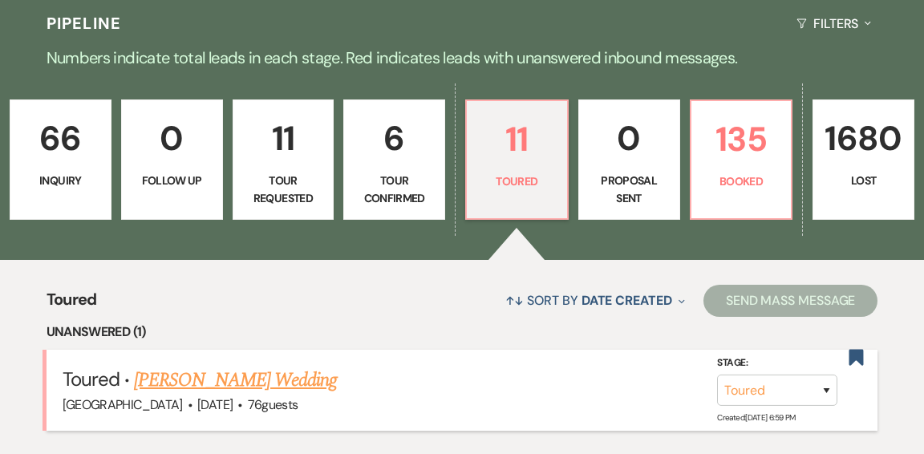
select select "5"
select select "4"
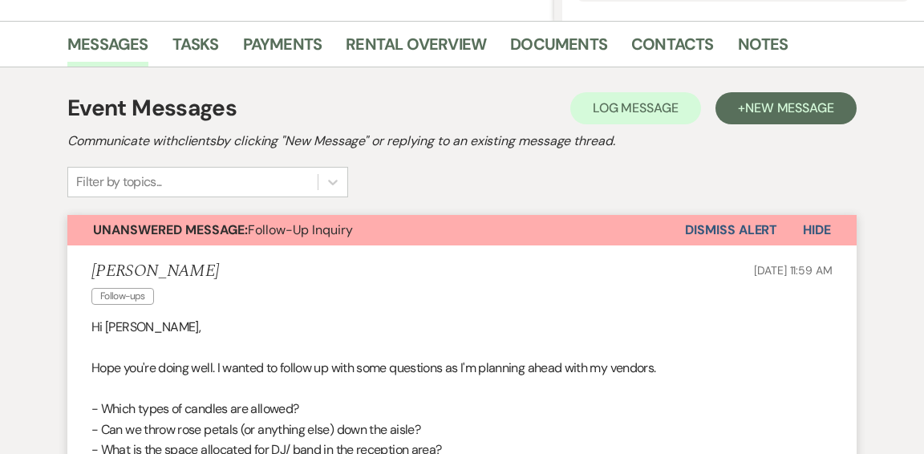
click at [717, 225] on button "Dismiss Alert" at bounding box center [731, 230] width 92 height 30
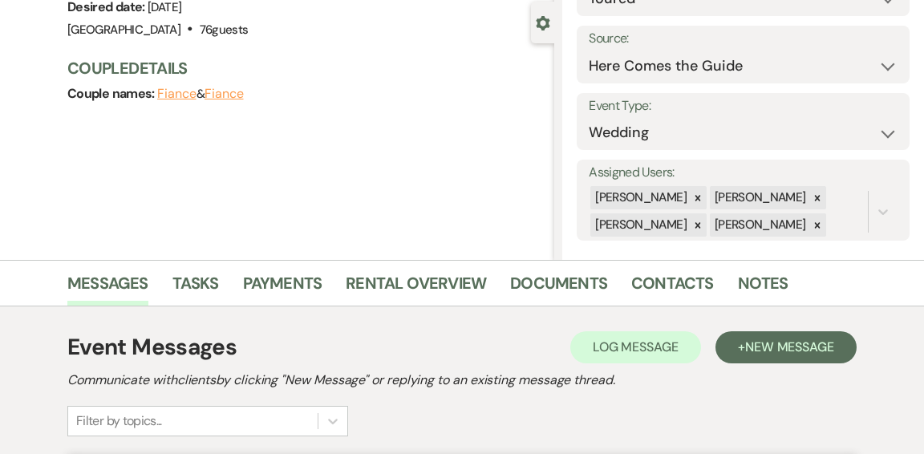
scroll to position [0, 0]
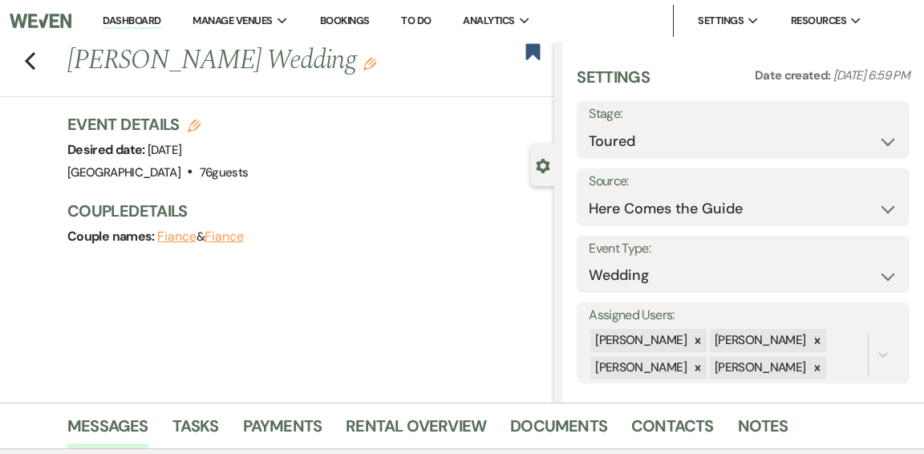
click at [152, 22] on link "Dashboard" at bounding box center [132, 21] width 58 height 15
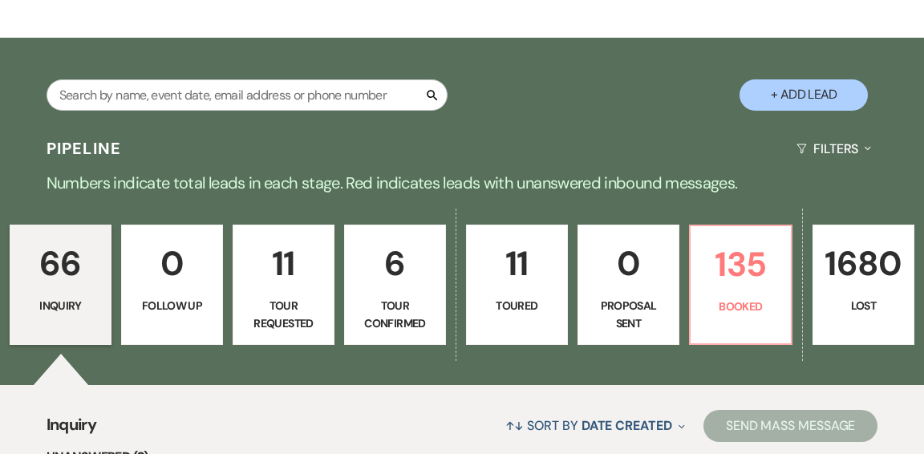
scroll to position [260, 0]
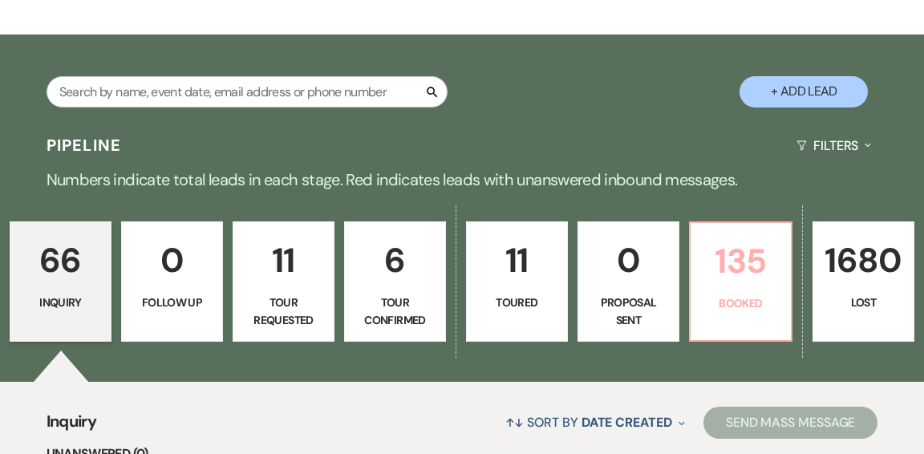
click at [749, 234] on p "135" at bounding box center [740, 261] width 81 height 54
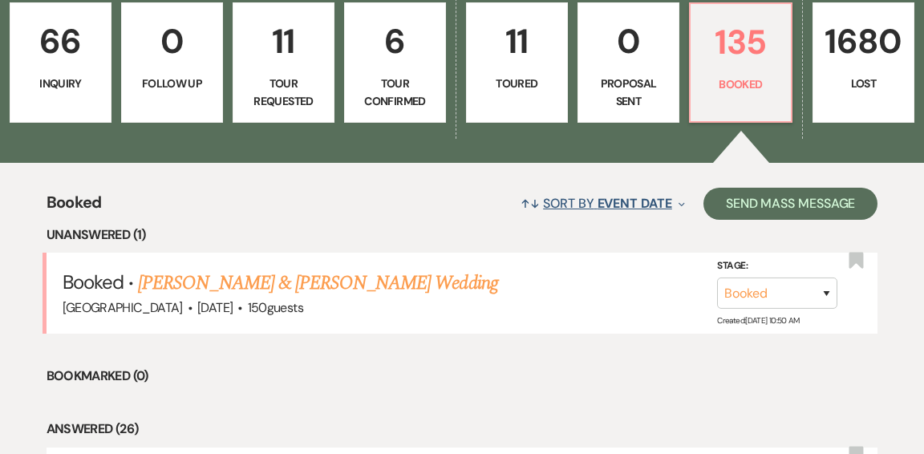
scroll to position [491, 0]
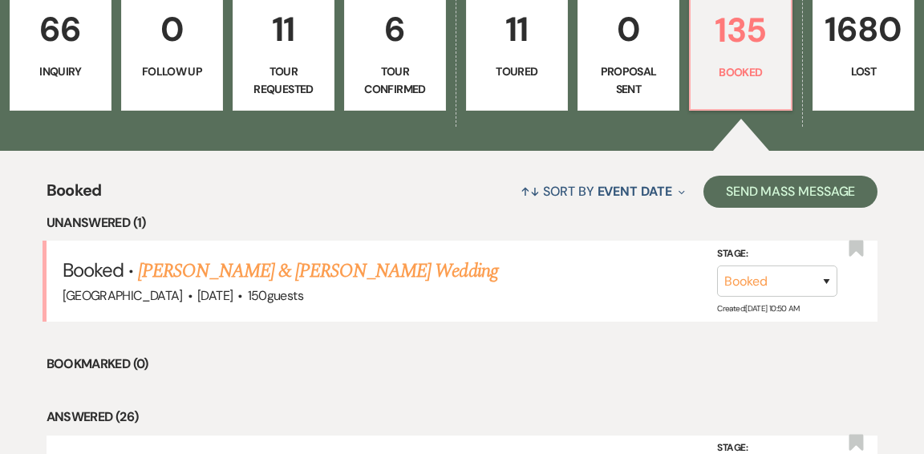
click at [424, 257] on link "[PERSON_NAME] & [PERSON_NAME] Wedding" at bounding box center [317, 271] width 359 height 29
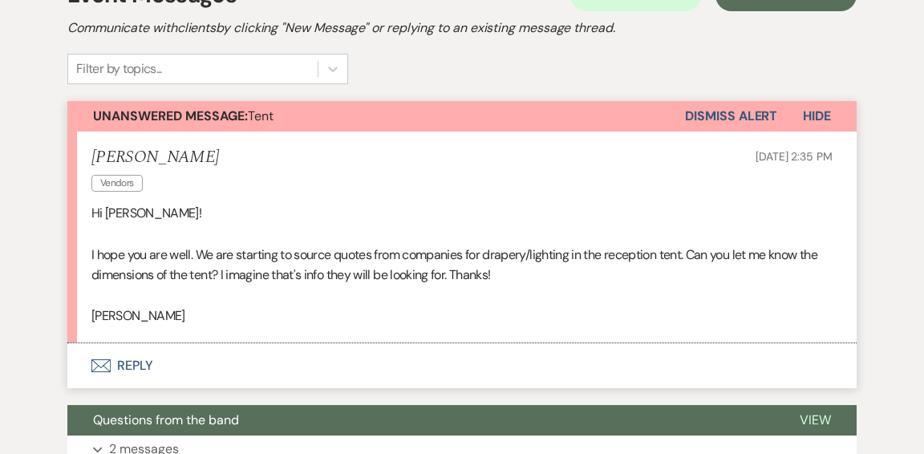
scroll to position [382, 0]
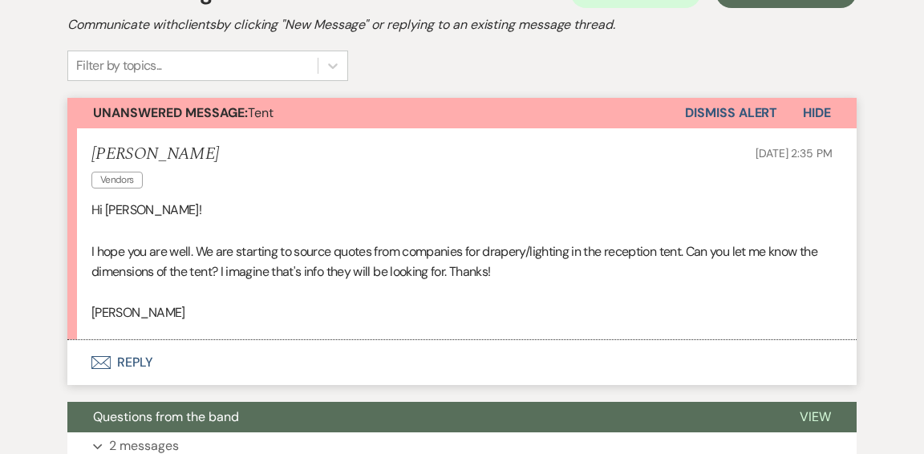
click at [138, 358] on button "Envelope Reply" at bounding box center [461, 362] width 789 height 45
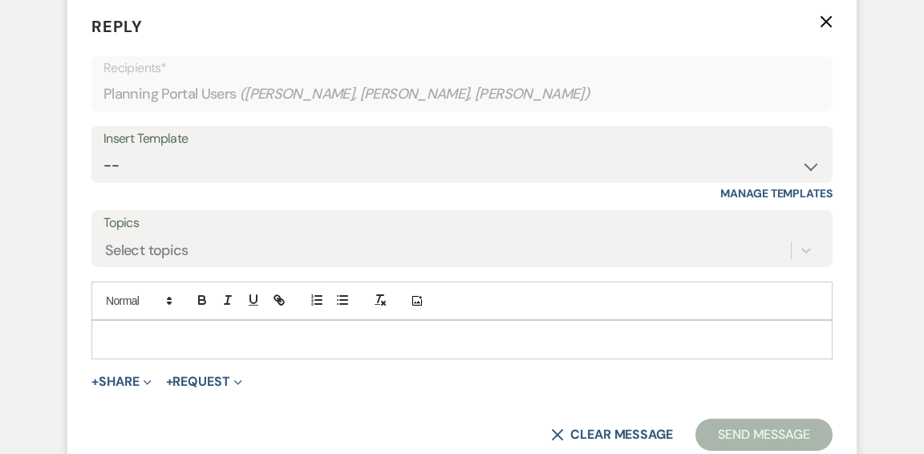
scroll to position [731, 0]
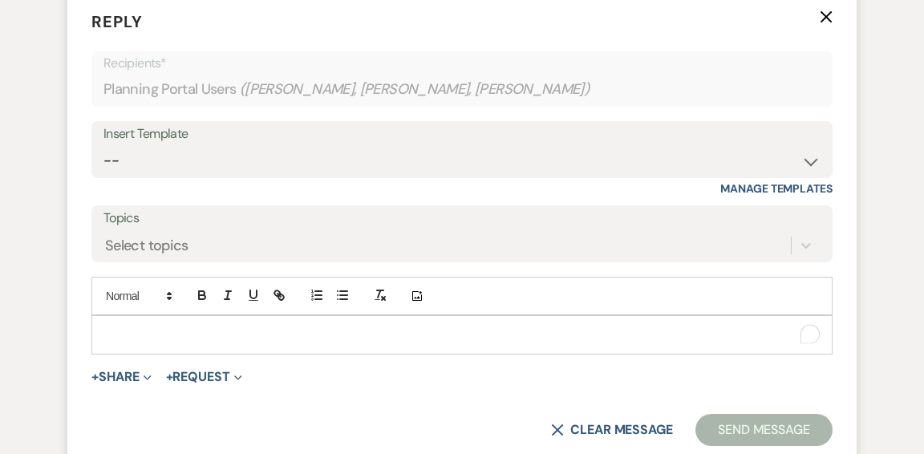
click at [240, 336] on p "To enrich screen reader interactions, please activate Accessibility in Grammarl…" at bounding box center [461, 335] width 715 height 18
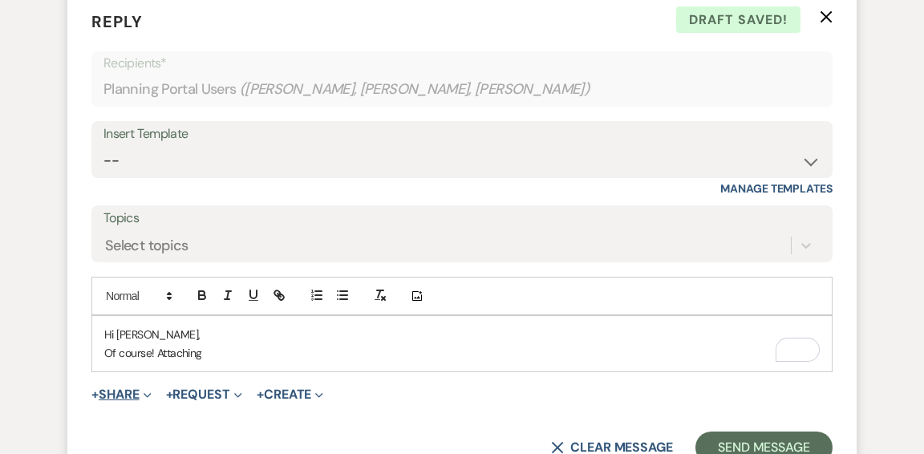
click at [132, 390] on button "+ Share Expand" at bounding box center [121, 394] width 60 height 13
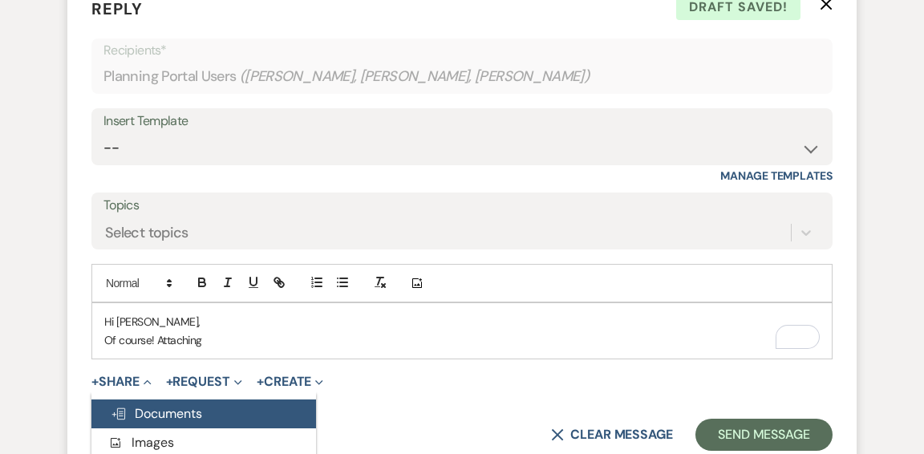
scroll to position [744, 0]
click at [142, 416] on span "Doc Upload Documents" at bounding box center [156, 413] width 91 height 17
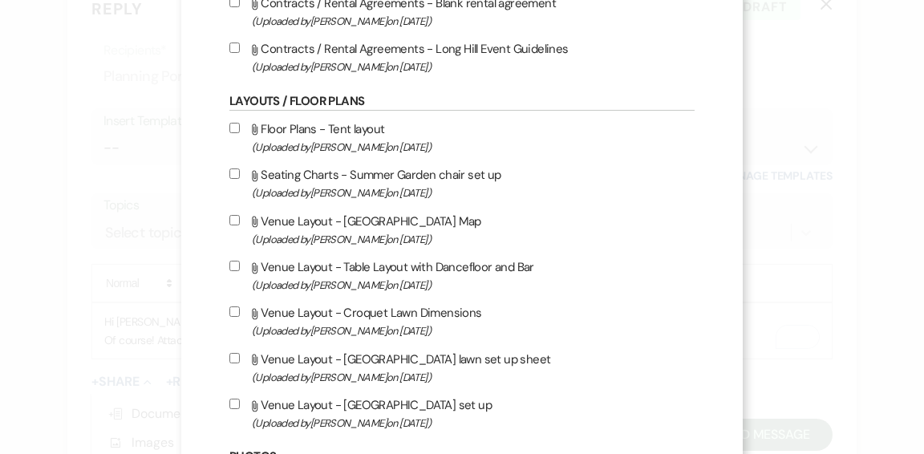
scroll to position [302, 0]
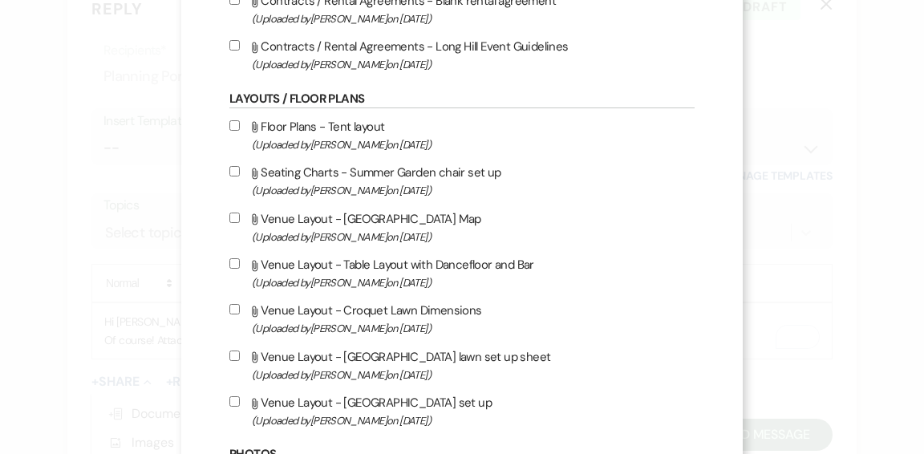
click at [306, 266] on label "Attach File Venue Layout - Table Layout with Dancefloor and Bar (Uploaded by Ja…" at bounding box center [461, 273] width 465 height 38
click at [240, 266] on input "Attach File Venue Layout - Table Layout with Dancefloor and Bar (Uploaded by Ja…" at bounding box center [234, 263] width 10 height 10
checkbox input "true"
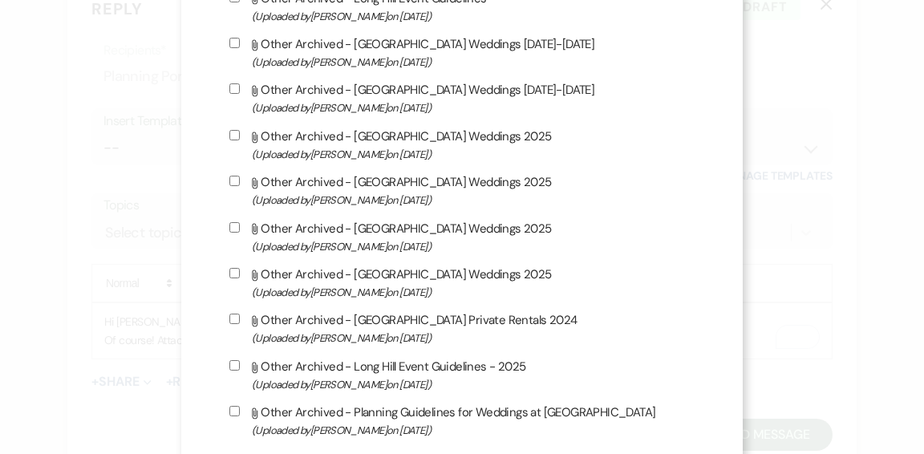
scroll to position [4949, 0]
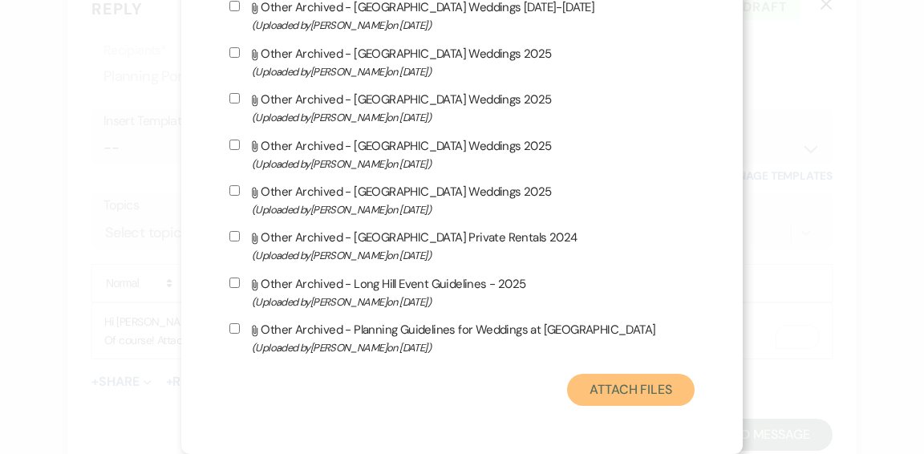
click at [637, 392] on button "Attach Files" at bounding box center [631, 390] width 128 height 32
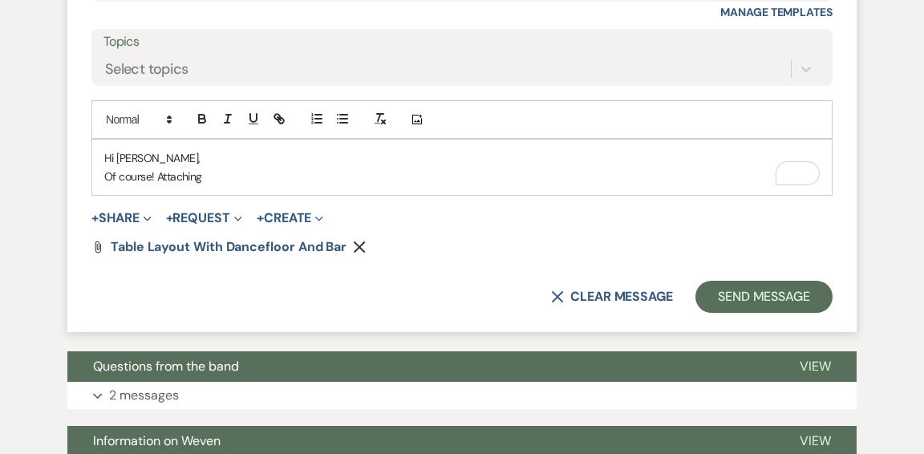
scroll to position [910, 0]
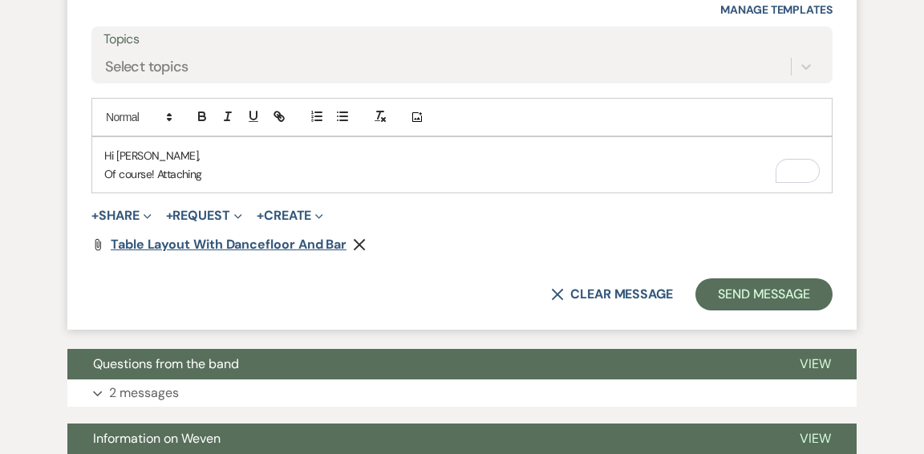
click at [263, 243] on span "Table Layout with Dancefloor and Bar" at bounding box center [229, 244] width 236 height 17
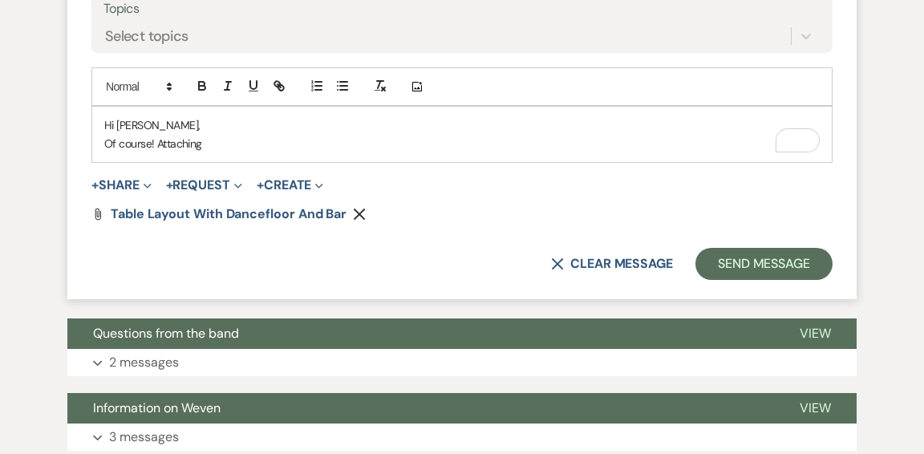
click at [297, 143] on p "Of course! Attaching" at bounding box center [461, 144] width 715 height 18
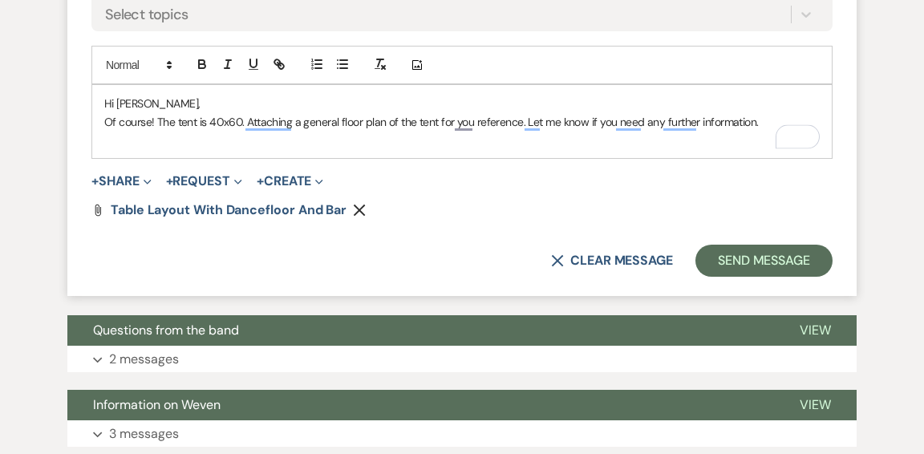
scroll to position [967, 0]
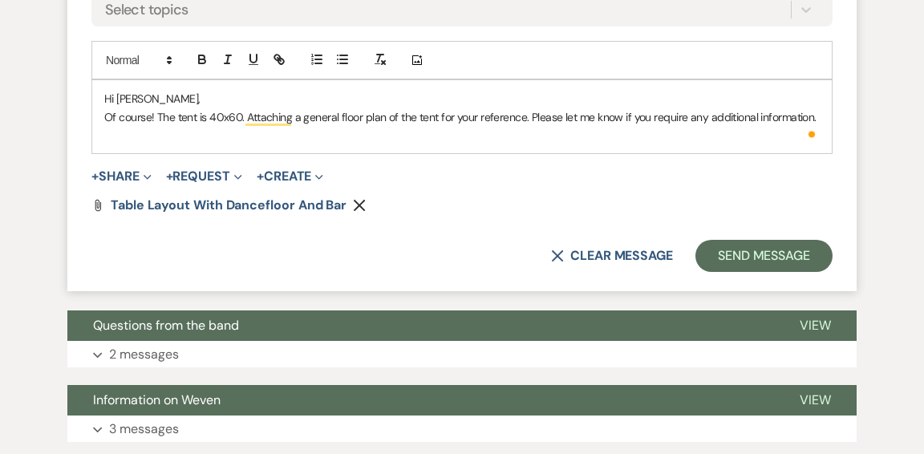
click at [823, 123] on div "Hi Mary, Of course! The tent is 40x60. Attaching a general floor plan of the te…" at bounding box center [461, 116] width 739 height 73
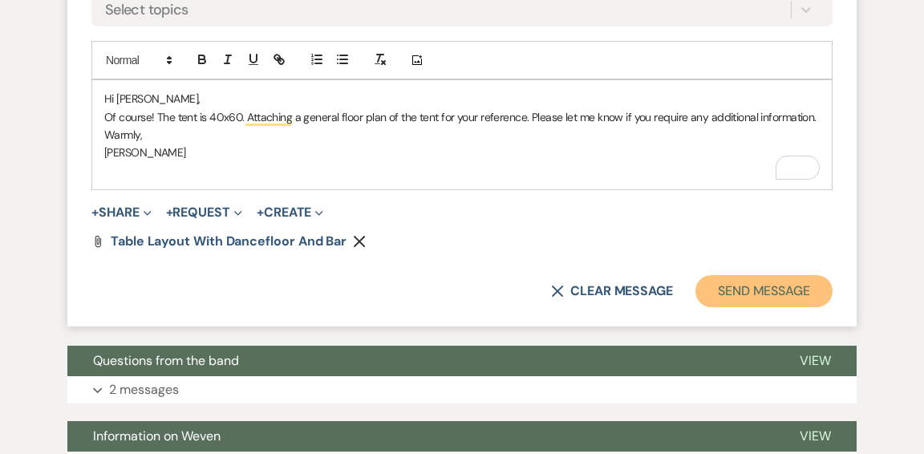
click at [784, 291] on button "Send Message" at bounding box center [763, 291] width 137 height 32
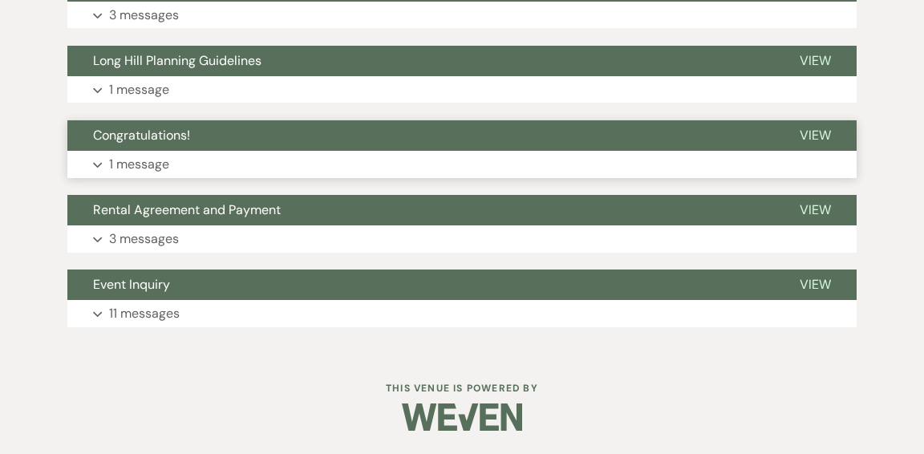
scroll to position [0, 0]
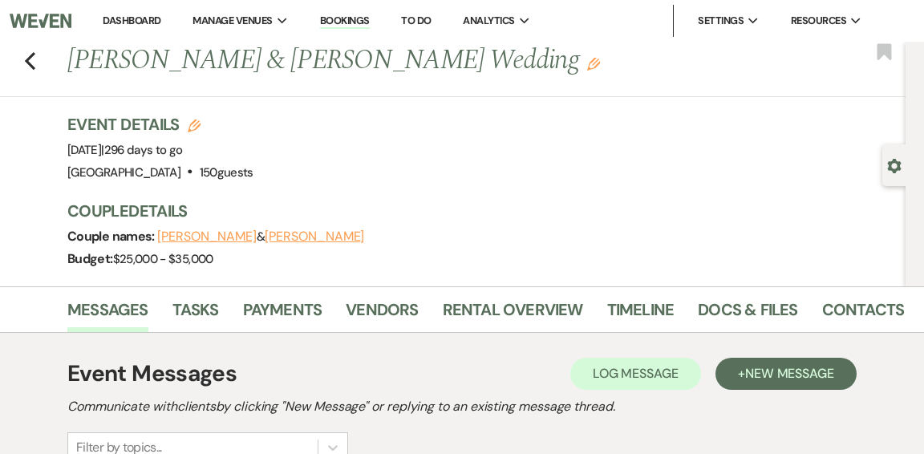
click at [124, 17] on link "Dashboard" at bounding box center [132, 21] width 58 height 14
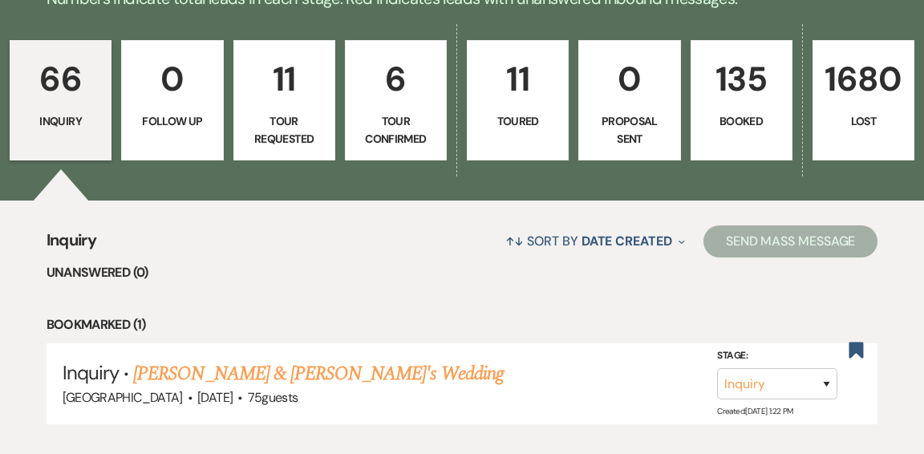
scroll to position [445, 0]
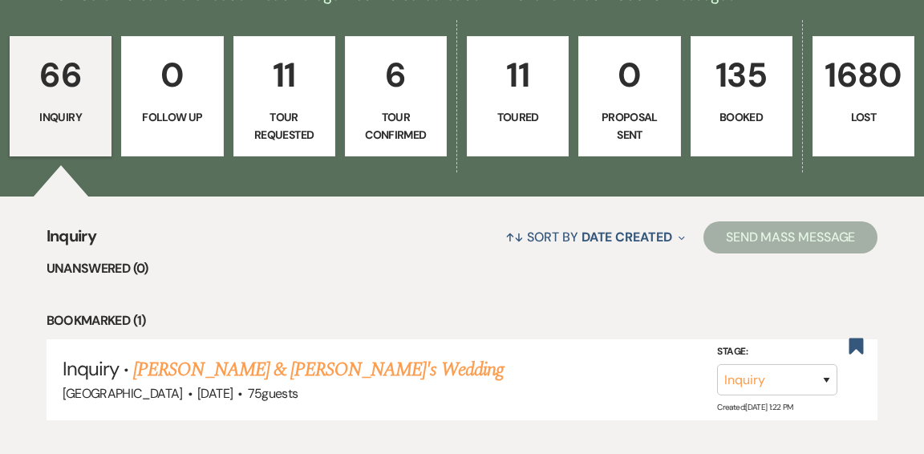
click at [757, 57] on p "135" at bounding box center [741, 75] width 81 height 54
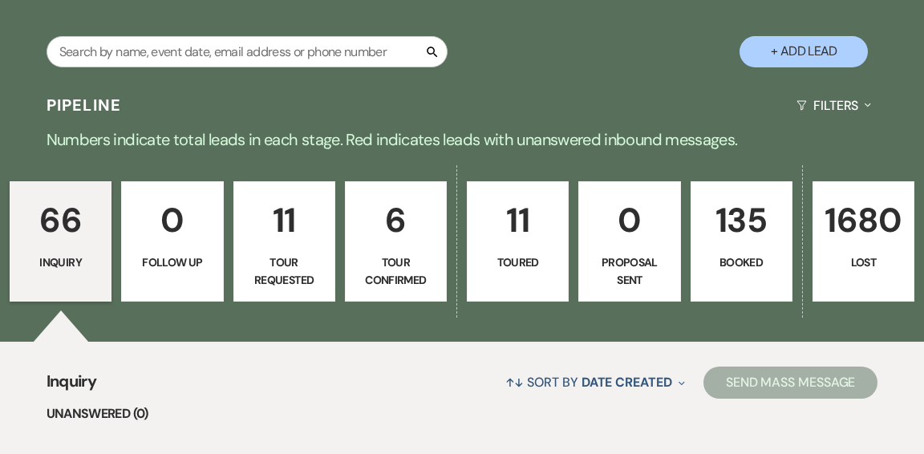
scroll to position [305, 0]
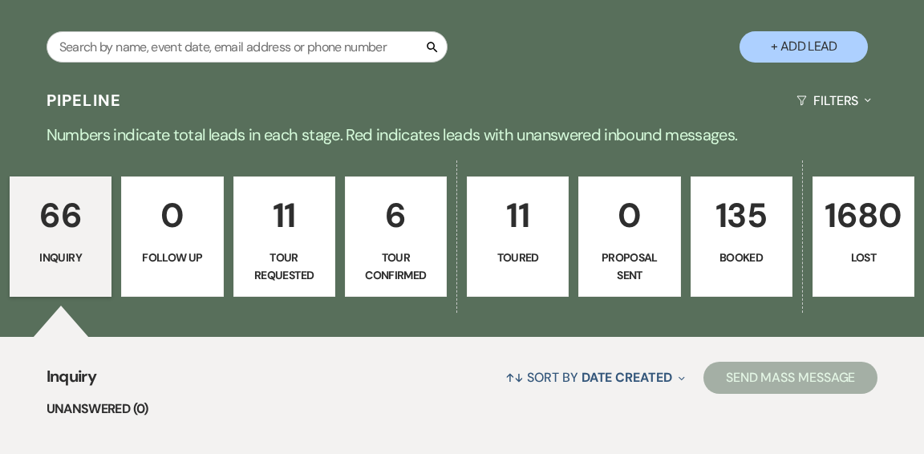
click at [776, 205] on link "135 Booked" at bounding box center [742, 236] width 102 height 120
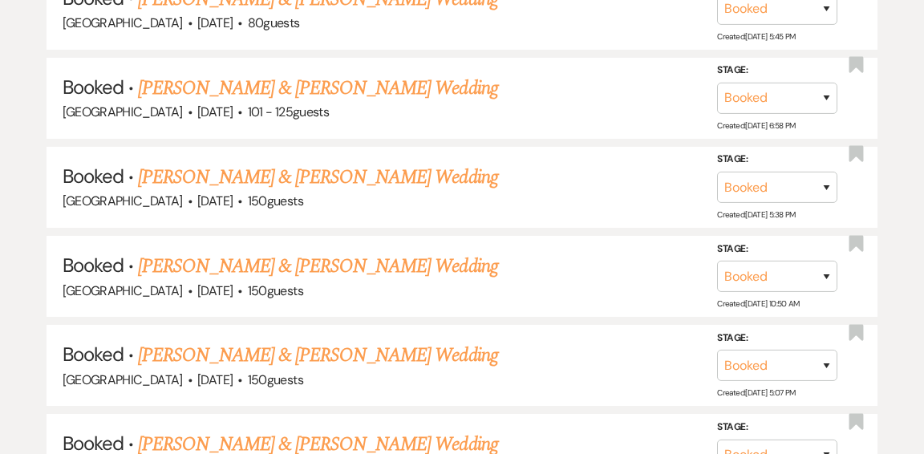
scroll to position [1850, 0]
click at [285, 340] on link "[PERSON_NAME] & [PERSON_NAME] Wedding" at bounding box center [317, 354] width 359 height 29
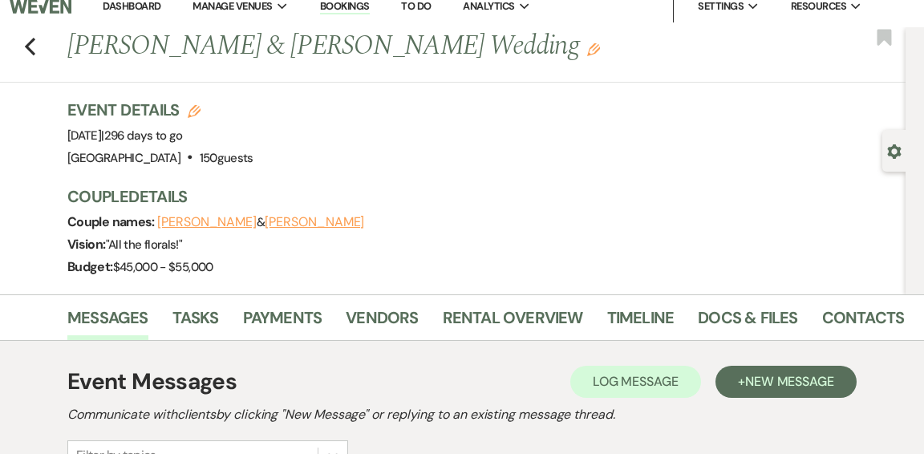
scroll to position [18, 0]
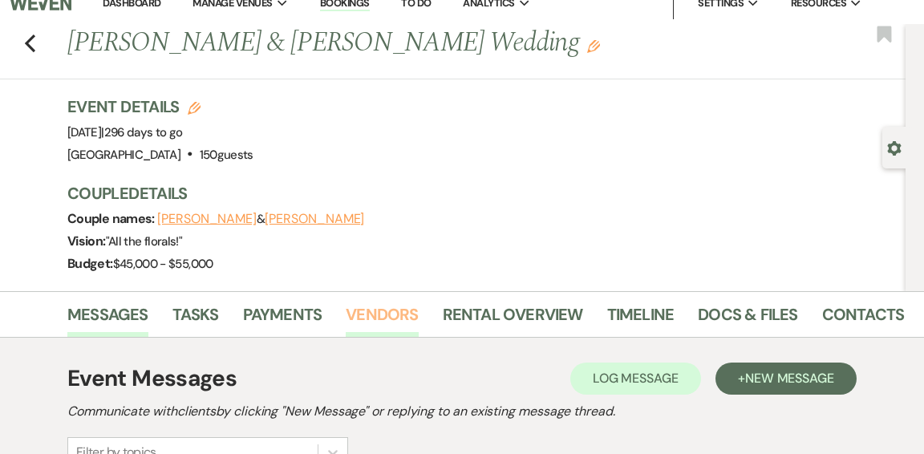
click at [371, 311] on link "Vendors" at bounding box center [382, 319] width 72 height 35
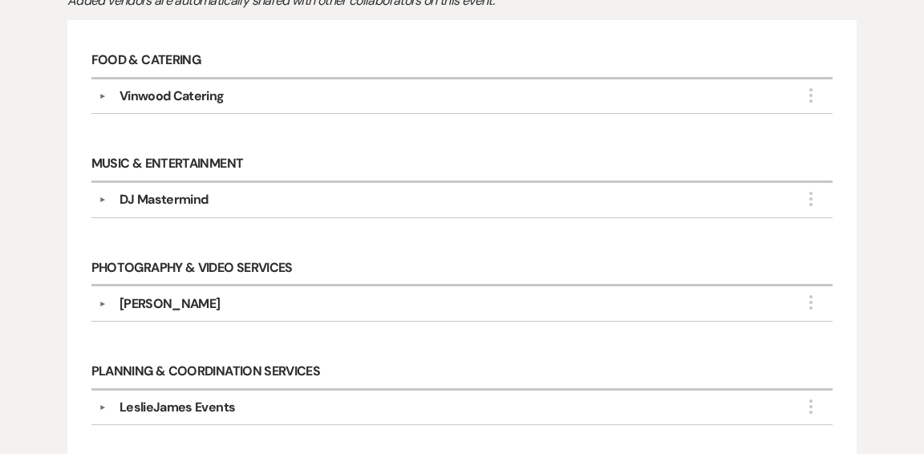
scroll to position [433, 0]
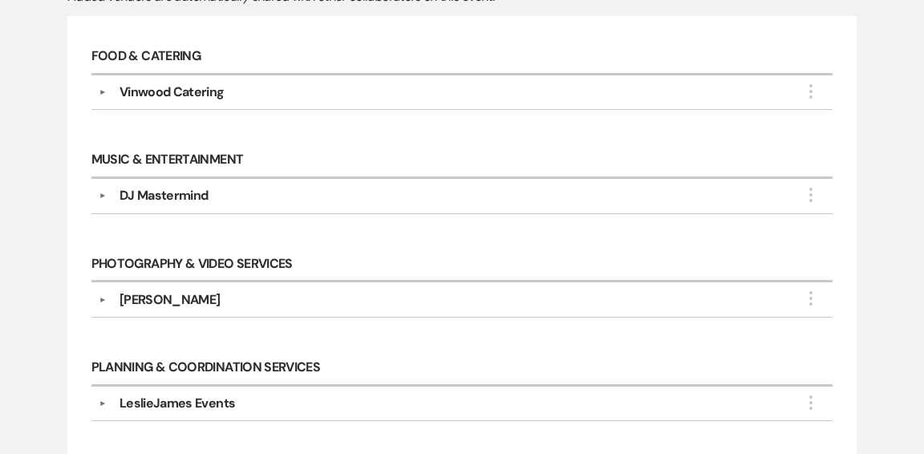
click at [139, 294] on div "Cara Totman" at bounding box center [170, 299] width 101 height 19
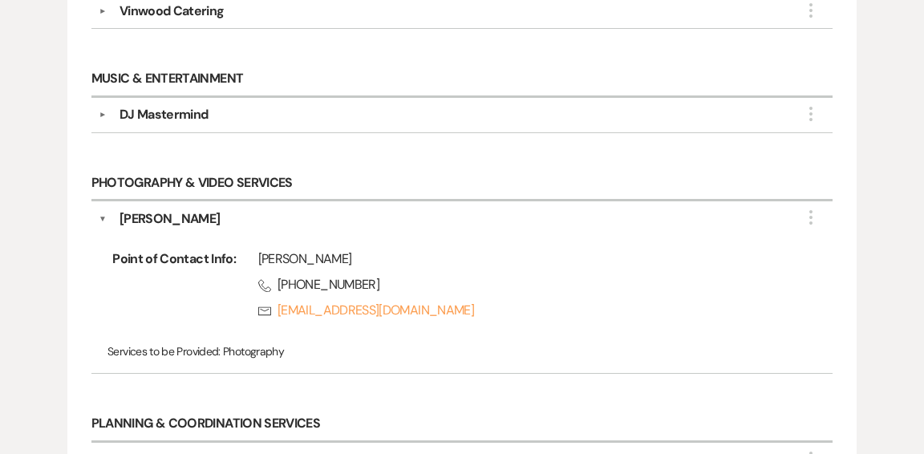
scroll to position [516, 0]
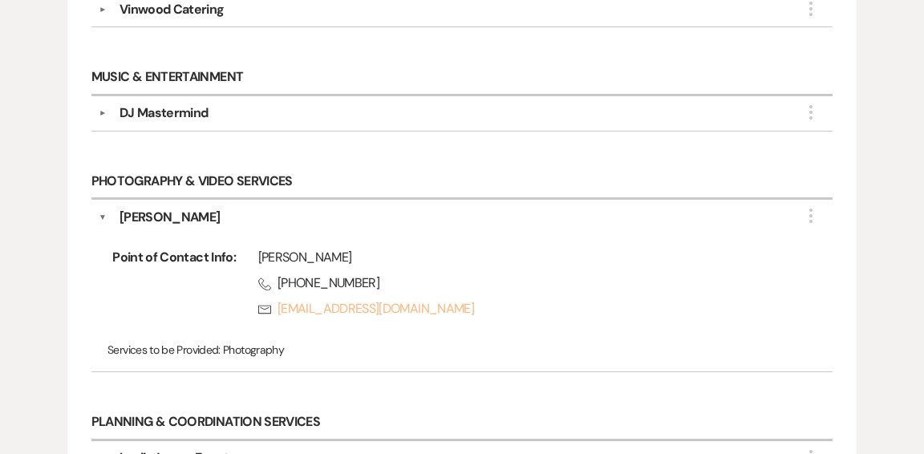
click at [314, 306] on link "Rsvp cara@caratotman.com" at bounding box center [523, 308] width 530 height 19
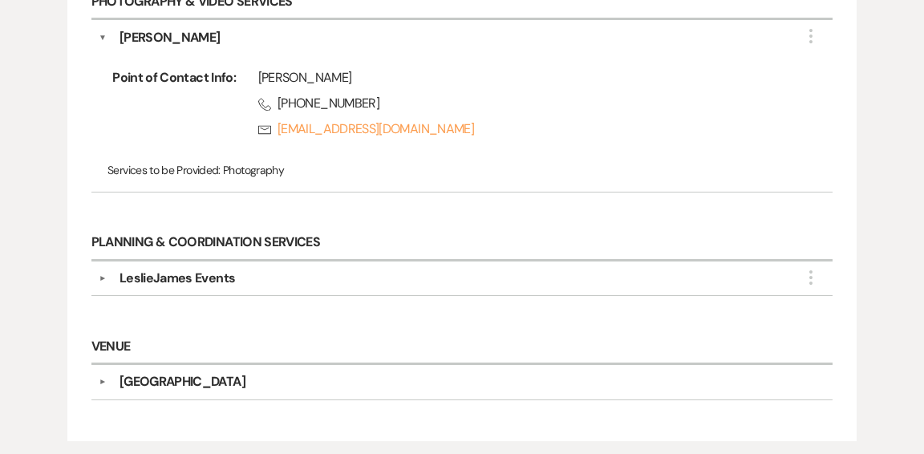
scroll to position [698, 0]
click at [137, 270] on div "LeslieJames Events" at bounding box center [177, 277] width 115 height 19
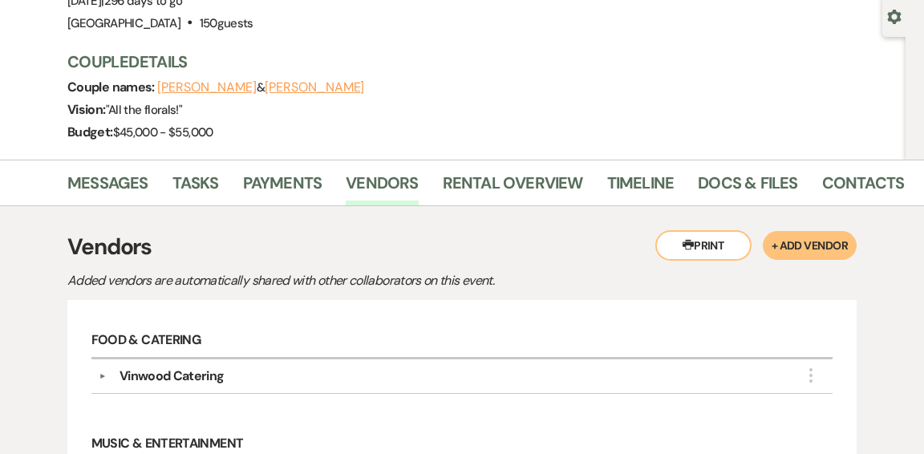
scroll to position [148, 0]
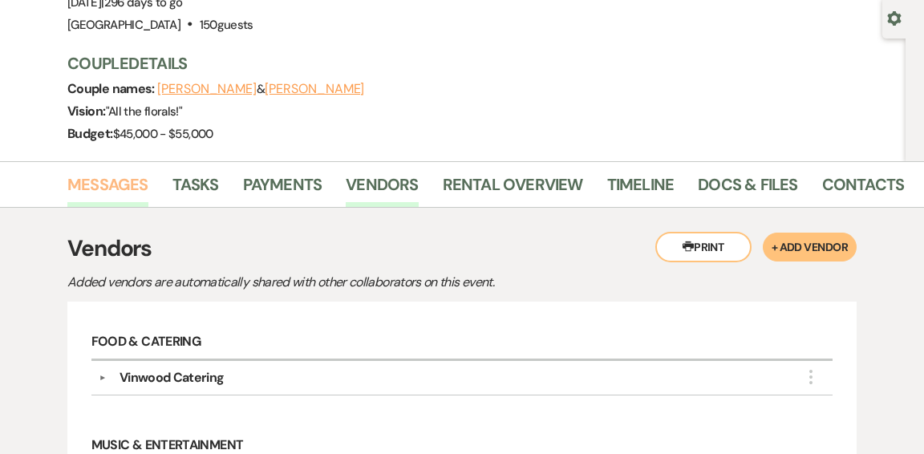
click at [121, 184] on link "Messages" at bounding box center [107, 189] width 81 height 35
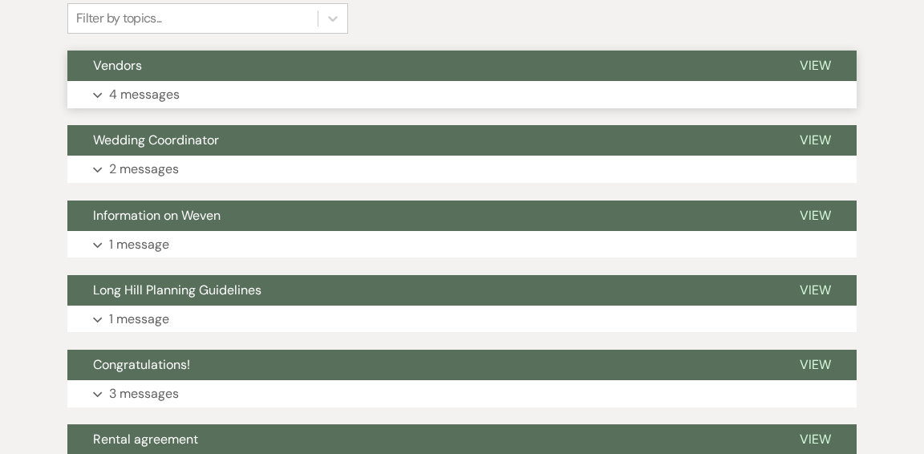
click at [376, 73] on button "Vendors" at bounding box center [420, 66] width 707 height 30
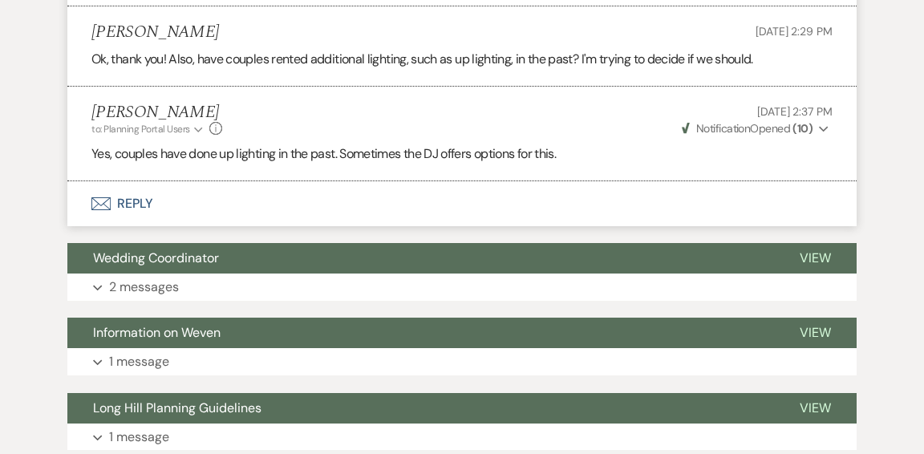
scroll to position [959, 0]
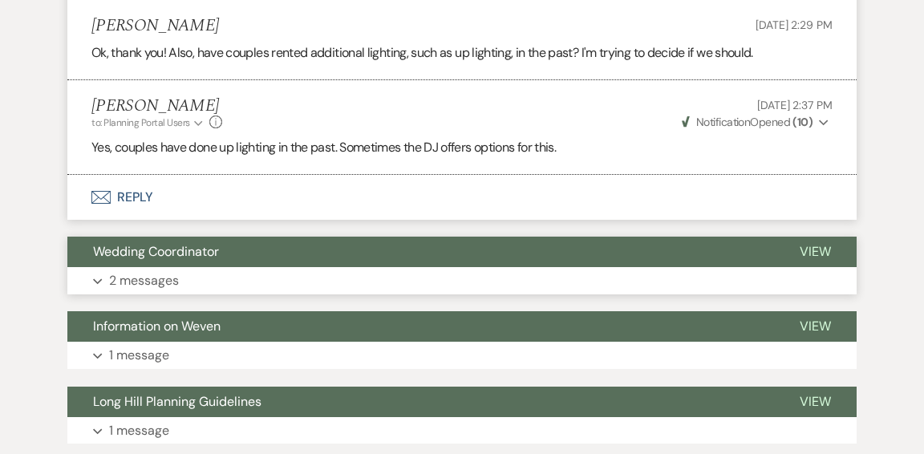
click at [575, 271] on button "Expand 2 messages" at bounding box center [461, 280] width 789 height 27
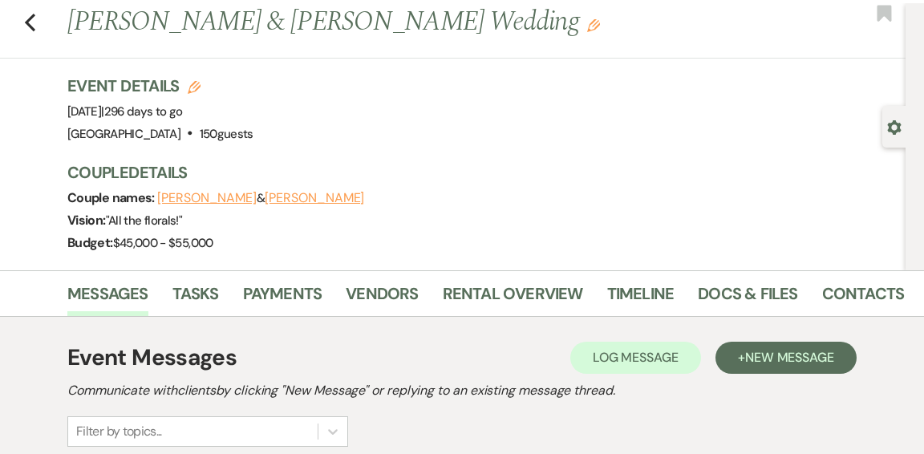
scroll to position [0, 0]
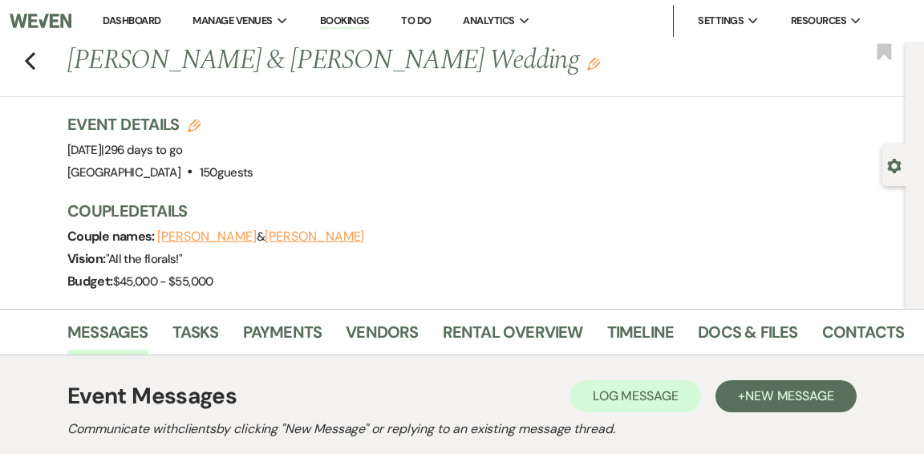
click at [135, 18] on link "Dashboard" at bounding box center [132, 21] width 58 height 14
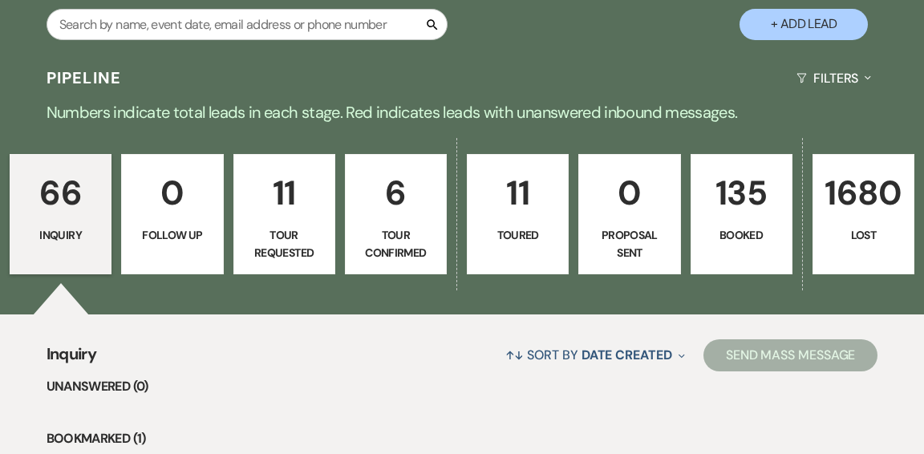
click at [756, 226] on p "Booked" at bounding box center [741, 235] width 81 height 18
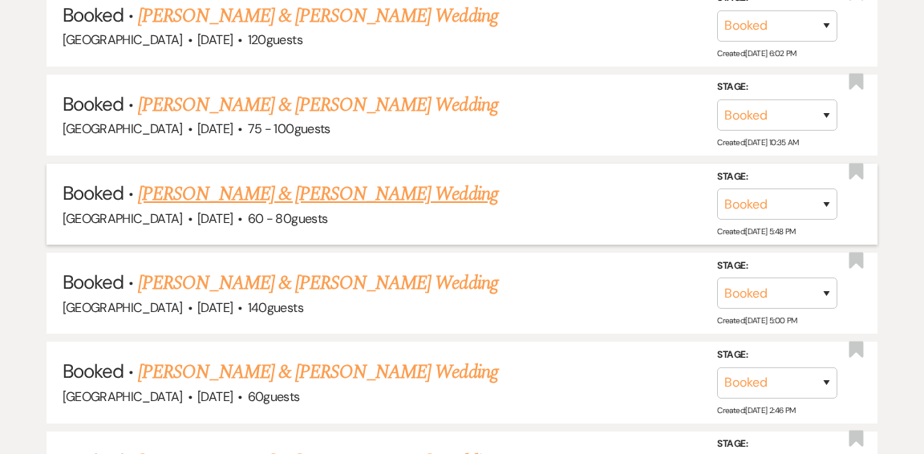
scroll to position [2368, 0]
click at [392, 179] on link "[PERSON_NAME] & [PERSON_NAME] Wedding" at bounding box center [317, 193] width 359 height 29
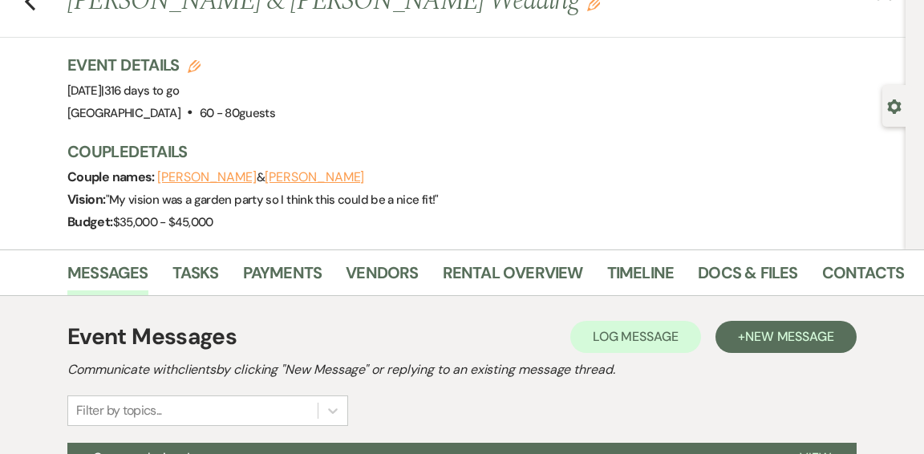
scroll to position [63, 0]
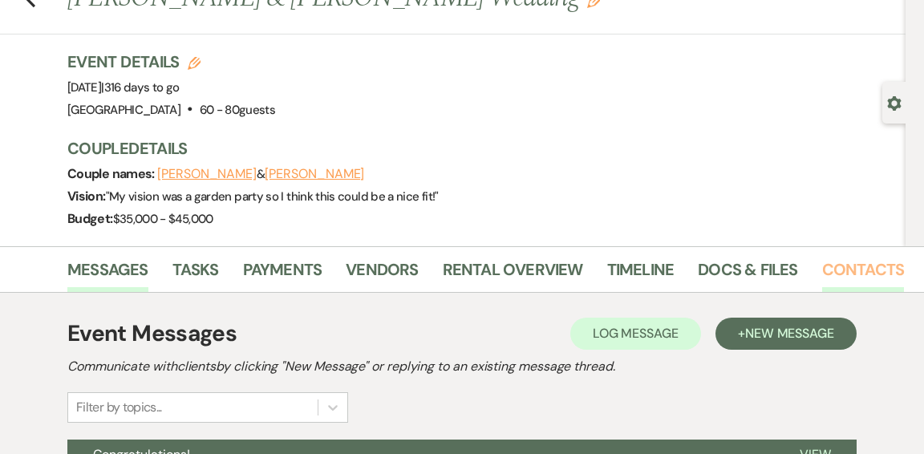
click at [860, 267] on link "Contacts" at bounding box center [863, 274] width 83 height 35
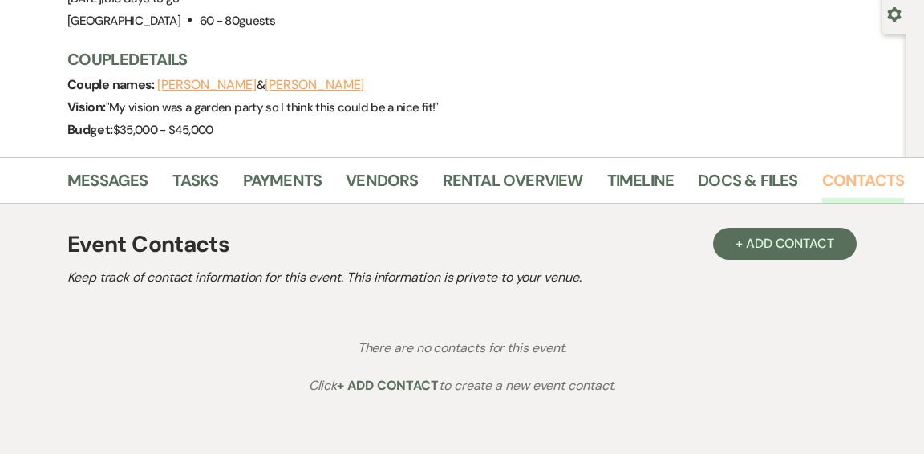
scroll to position [143, 0]
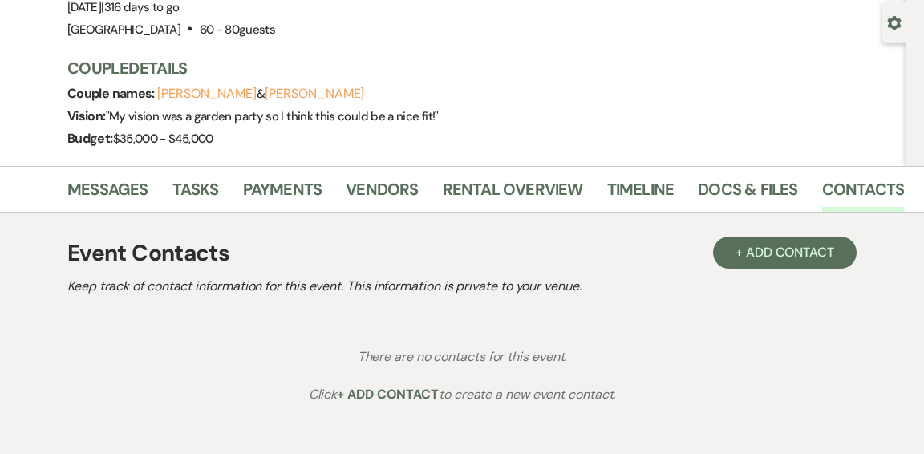
click at [292, 95] on button "[PERSON_NAME]" at bounding box center [314, 93] width 99 height 13
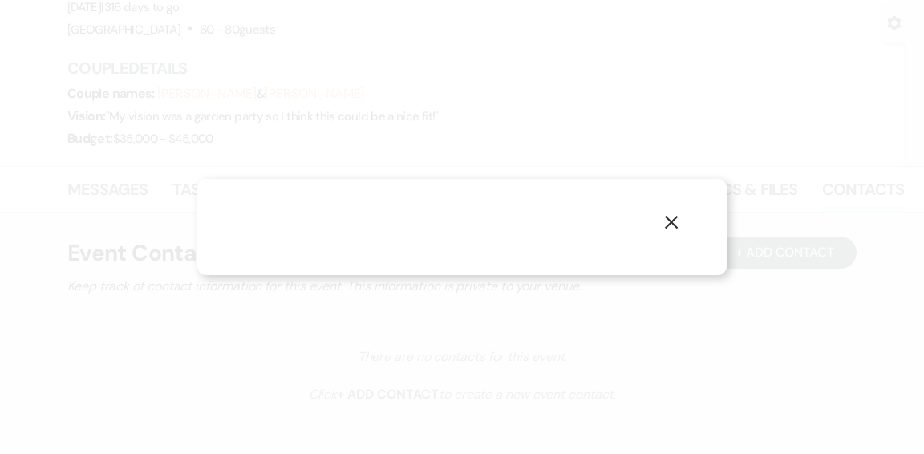
select select "1"
select select "email"
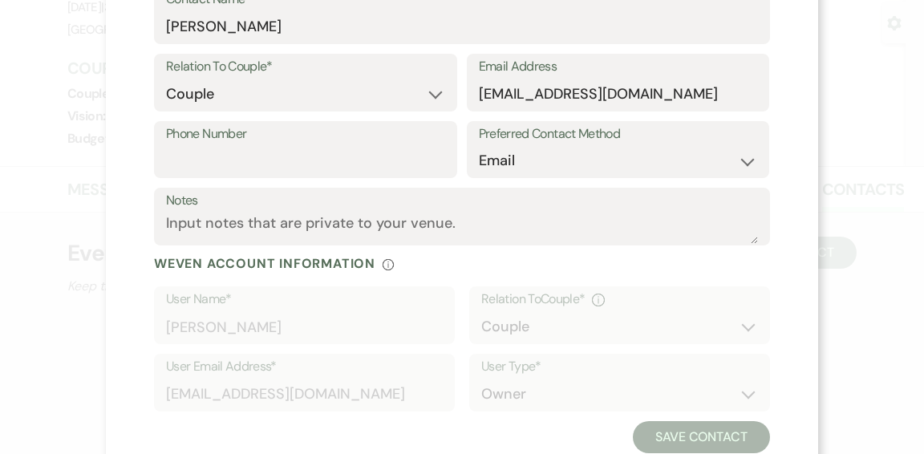
scroll to position [0, 0]
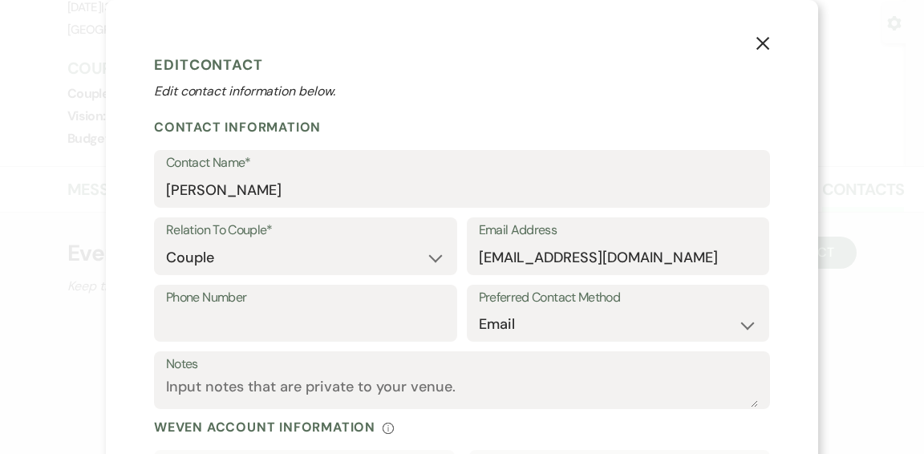
click at [763, 43] on use "button" at bounding box center [762, 43] width 13 height 13
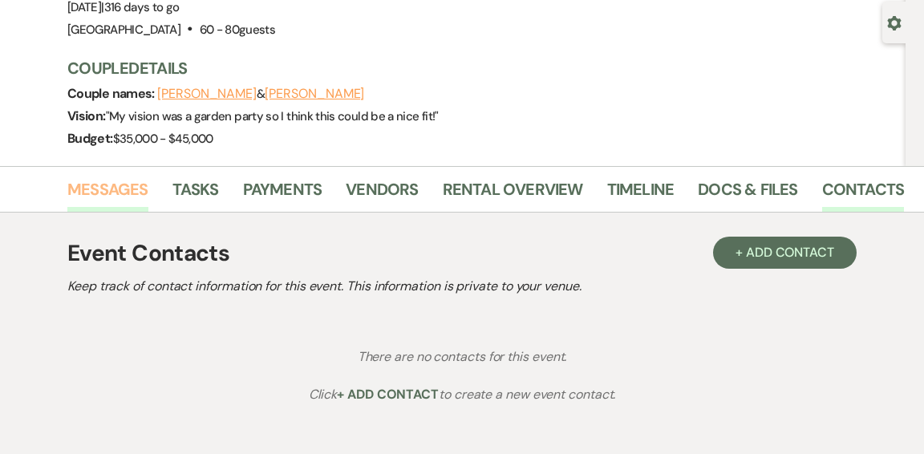
click at [119, 189] on link "Messages" at bounding box center [107, 193] width 81 height 35
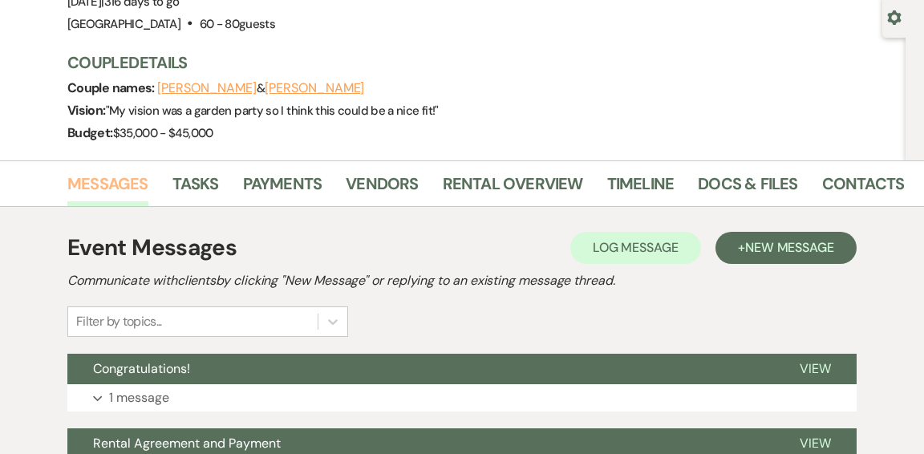
scroll to position [149, 0]
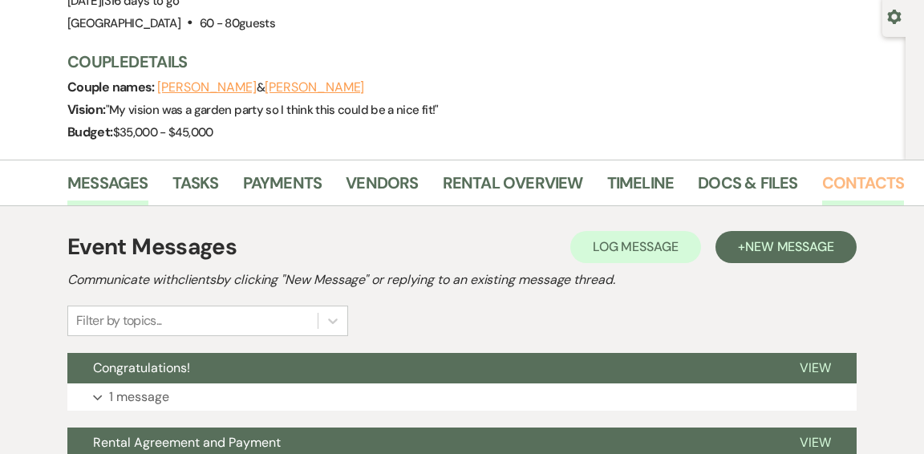
click at [851, 180] on link "Contacts" at bounding box center [863, 187] width 83 height 35
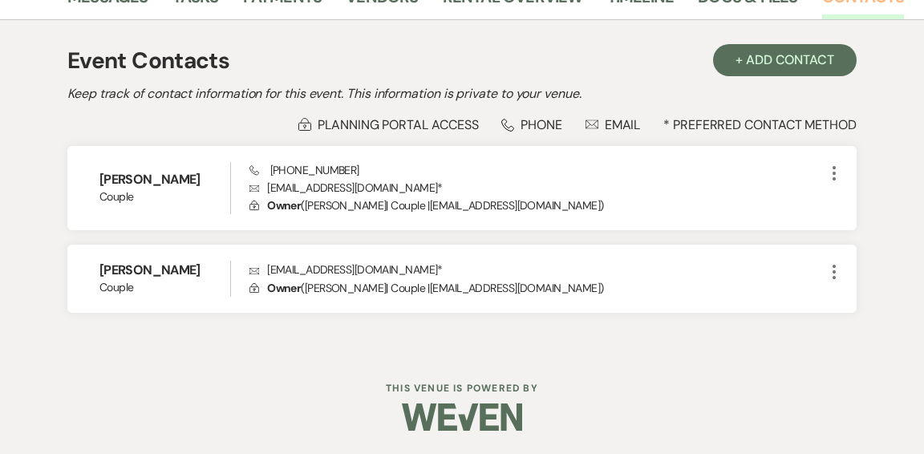
scroll to position [335, 0]
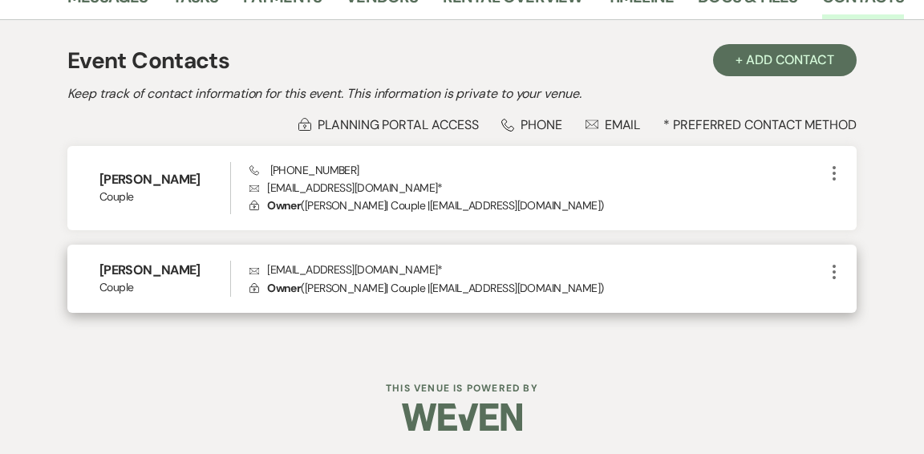
click at [832, 272] on use "button" at bounding box center [833, 272] width 3 height 14
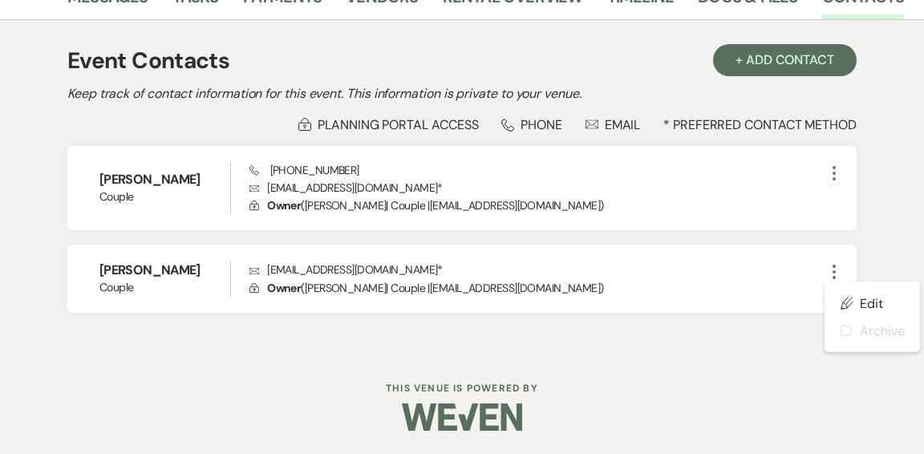
click at [763, 384] on div at bounding box center [461, 416] width 821 height 75
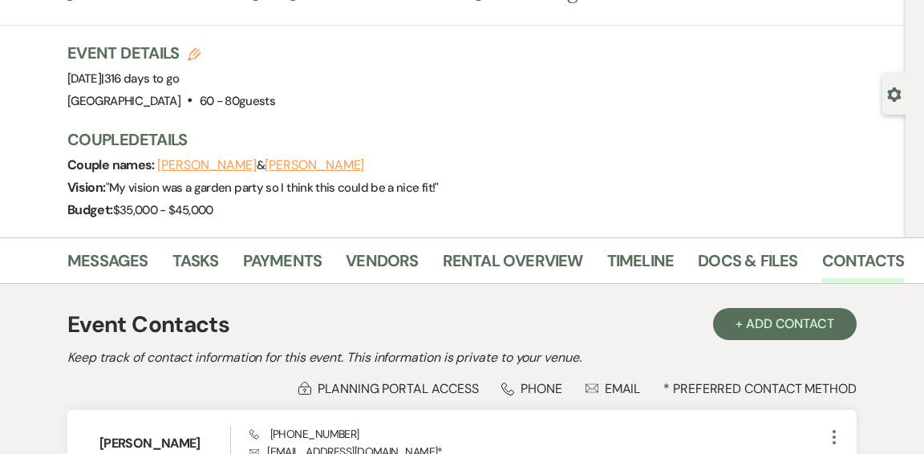
scroll to position [0, 0]
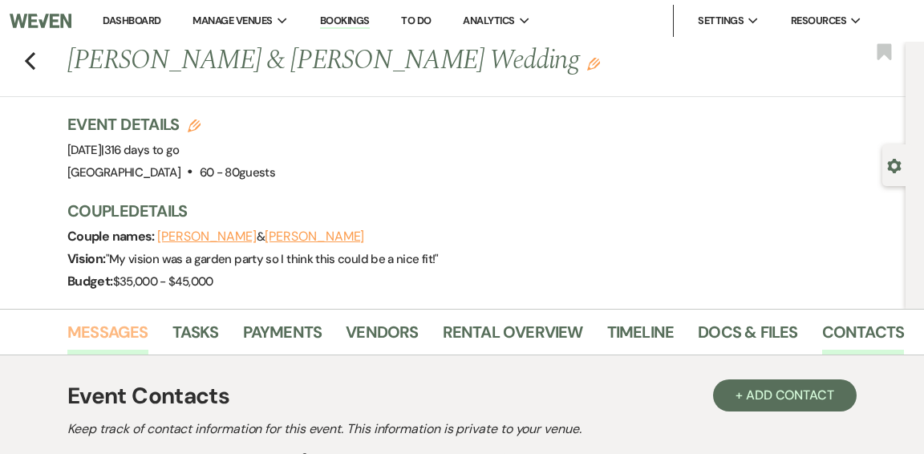
click at [108, 329] on link "Messages" at bounding box center [107, 336] width 81 height 35
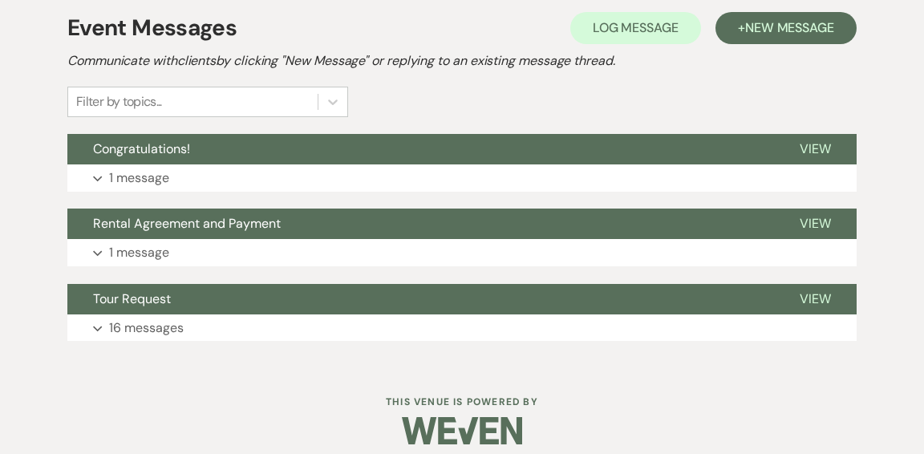
scroll to position [371, 0]
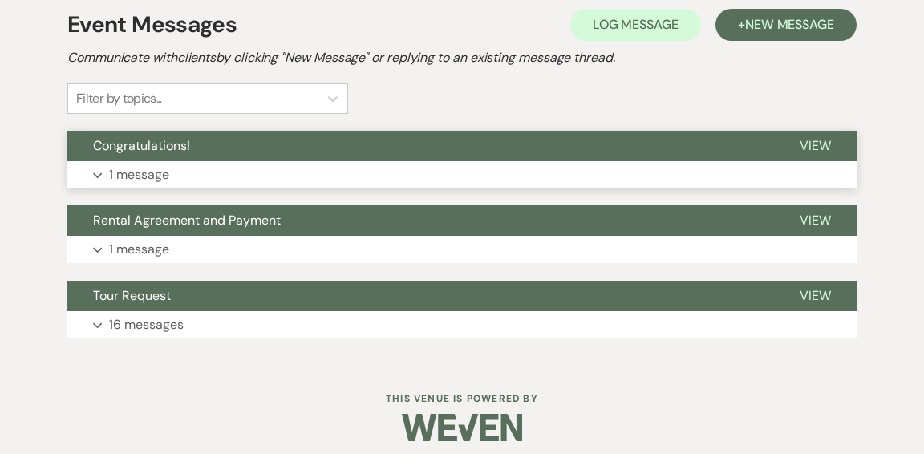
click at [461, 152] on button "Congratulations!" at bounding box center [420, 146] width 707 height 30
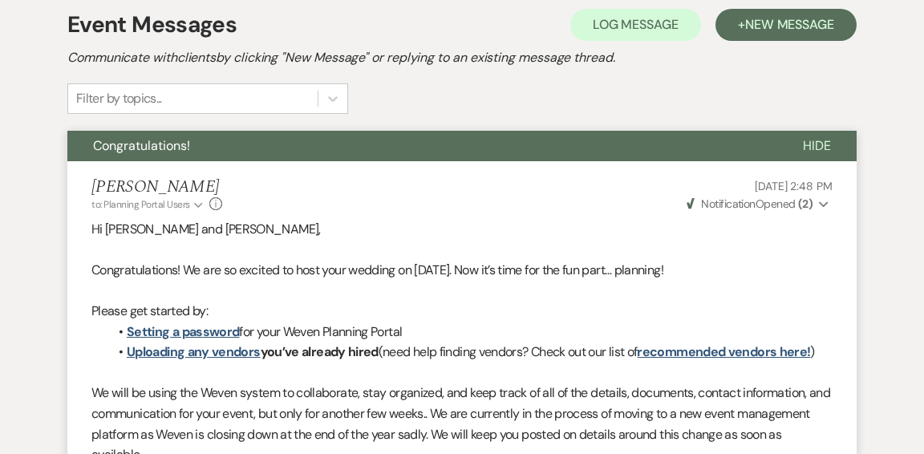
click at [824, 204] on icon "Expand" at bounding box center [824, 204] width 10 height 11
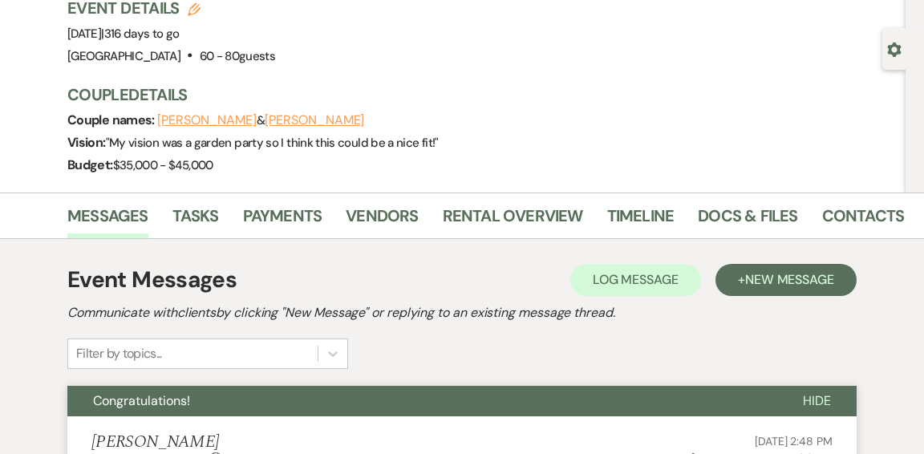
scroll to position [0, 0]
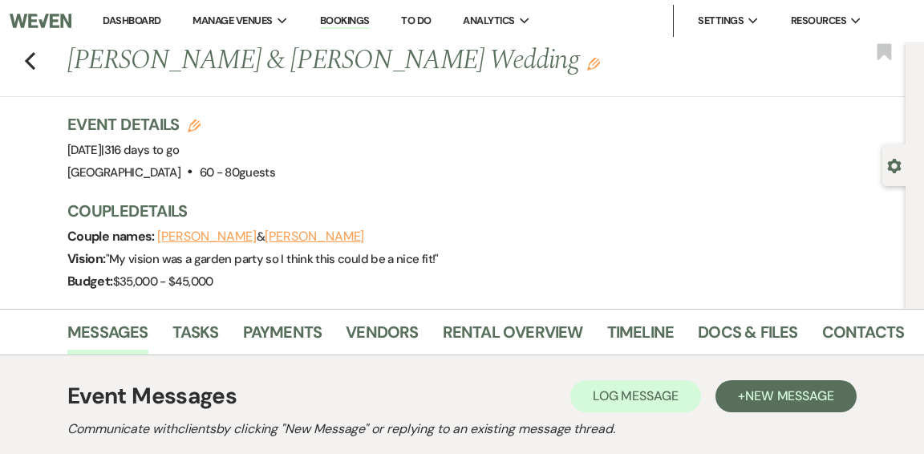
click at [111, 21] on link "Dashboard" at bounding box center [132, 21] width 58 height 14
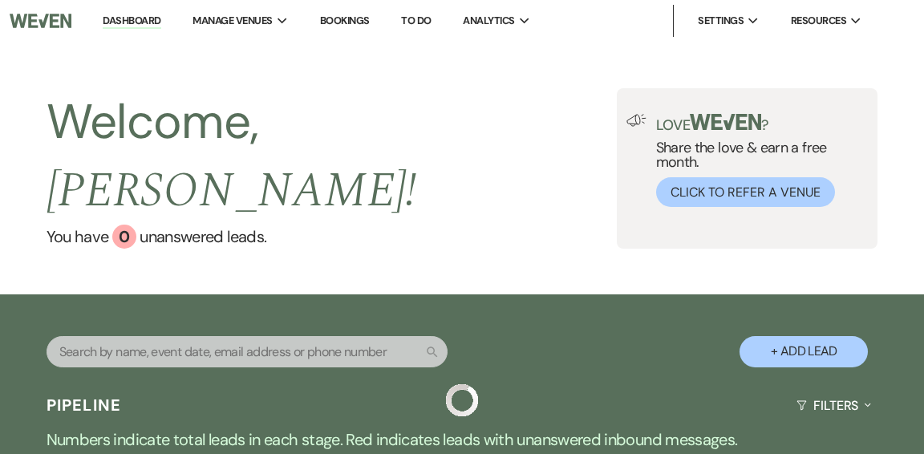
scroll to position [2, 0]
